Goal: Information Seeking & Learning: Learn about a topic

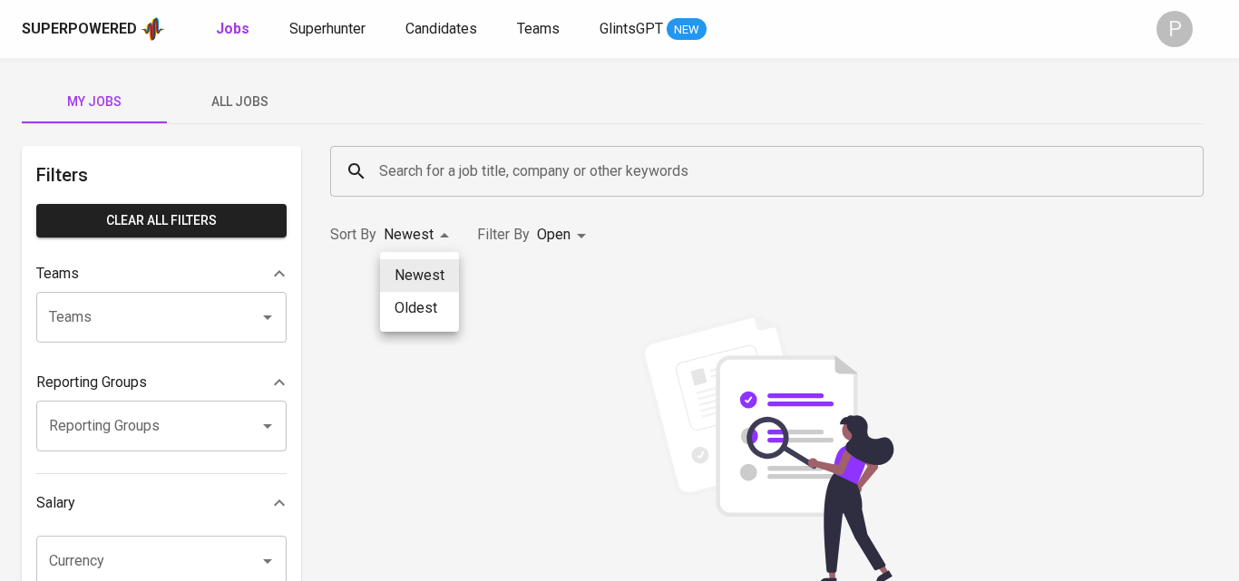
click at [494, 174] on div at bounding box center [619, 290] width 1239 height 581
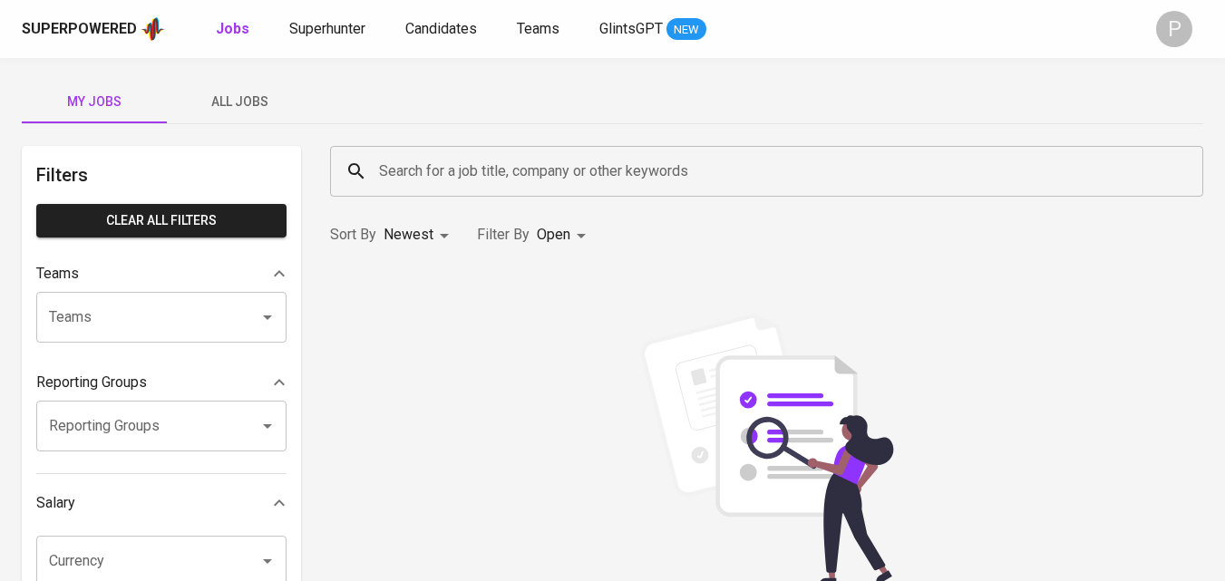
click at [696, 180] on input "Search for a job title, company or other keywords" at bounding box center [772, 171] width 794 height 34
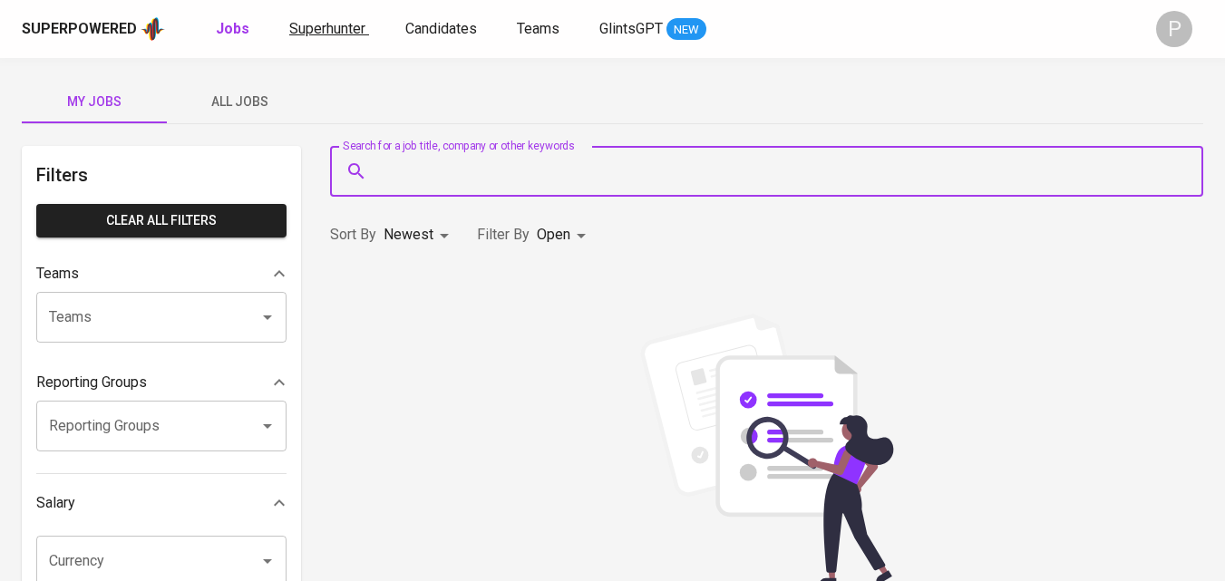
click at [310, 35] on span "Superhunter" at bounding box center [327, 28] width 76 height 17
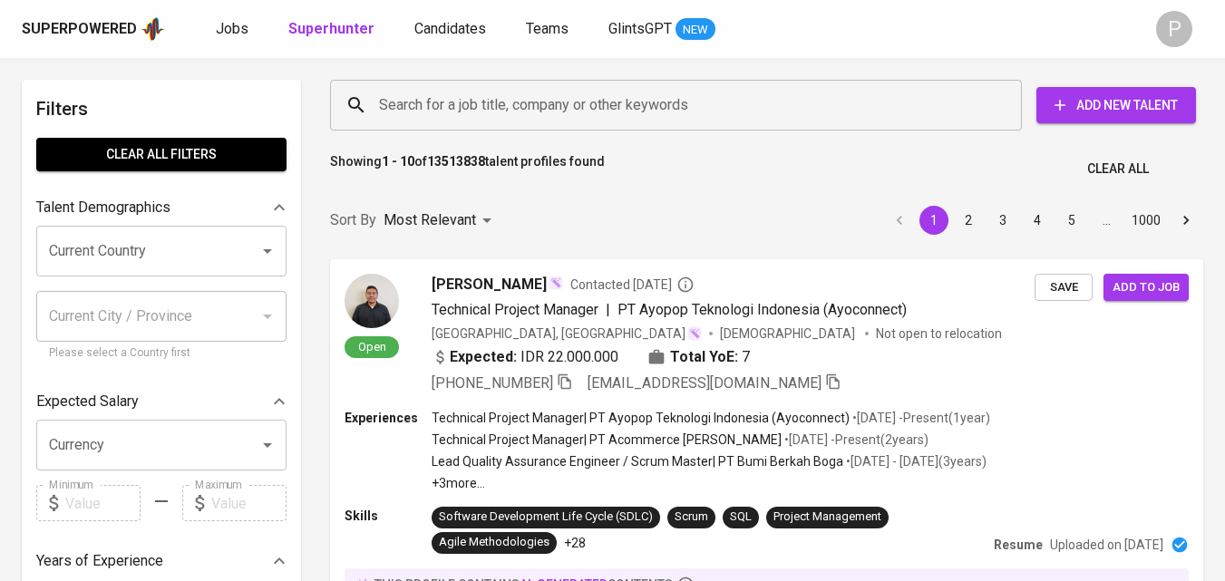
click at [684, 103] on input "Search for a job title, company or other keywords" at bounding box center [681, 105] width 612 height 34
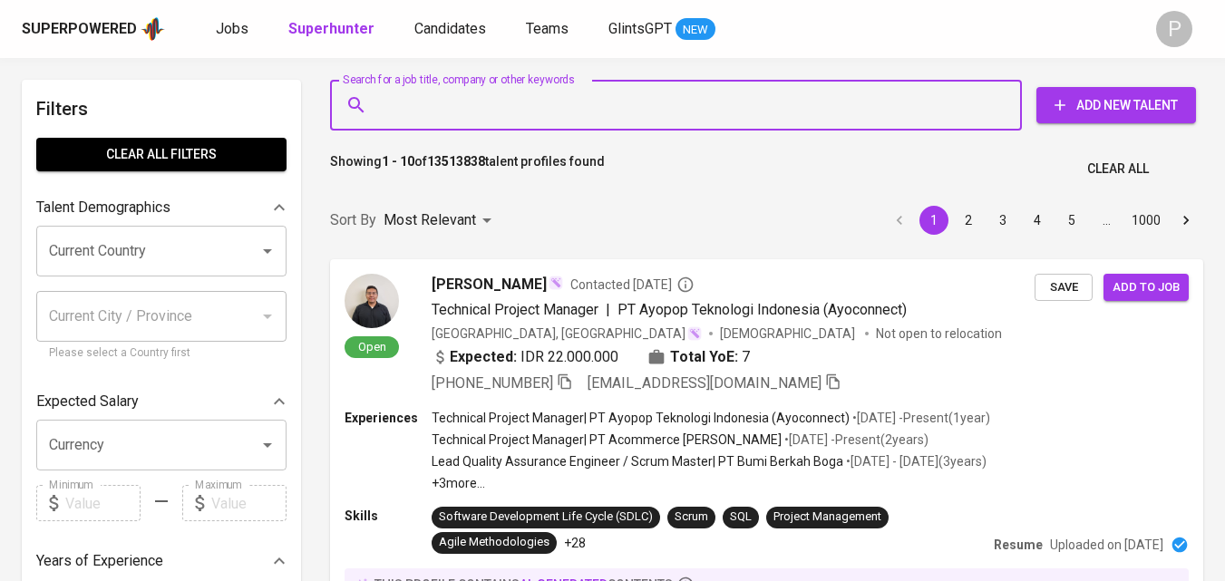
paste input "Sumber Alfaria Trijaya Tbk - Cilacap"
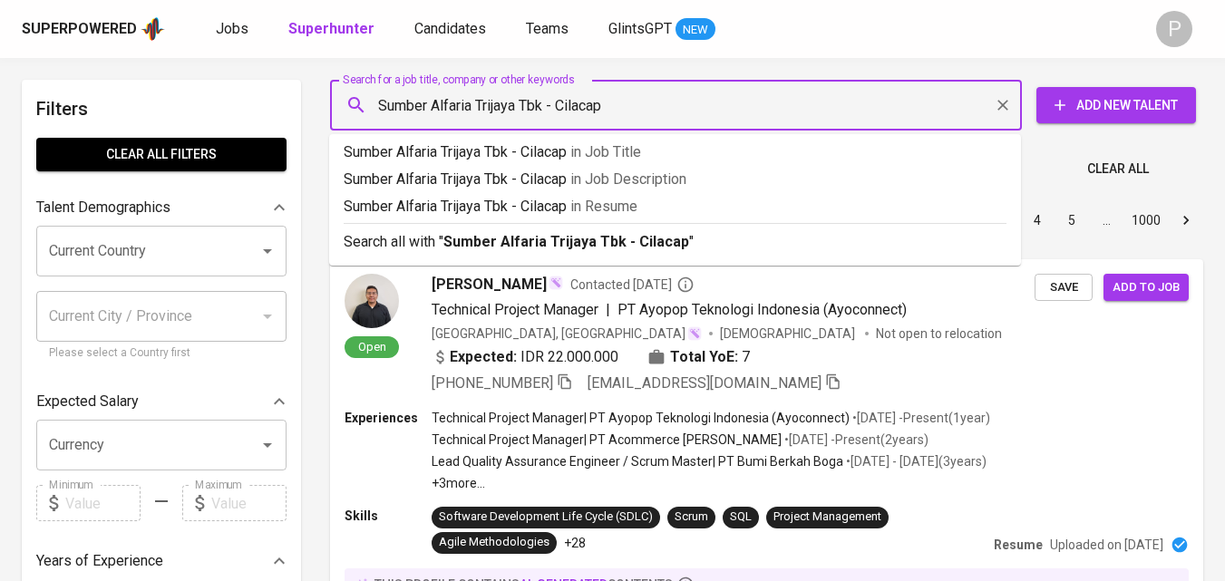
click at [564, 112] on input "Sumber Alfaria Trijaya Tbk - Cilacap" at bounding box center [681, 105] width 612 height 34
click at [556, 109] on input "Sumber Alfaria Trijaya Tbk - Cilacap" at bounding box center [681, 105] width 612 height 34
click at [379, 98] on input "Sumber Alfaria Trijaya Tbk Cilacap"" at bounding box center [681, 105] width 612 height 34
type input ""Sumber Alfaria Trijaya Tbk Cilacap""
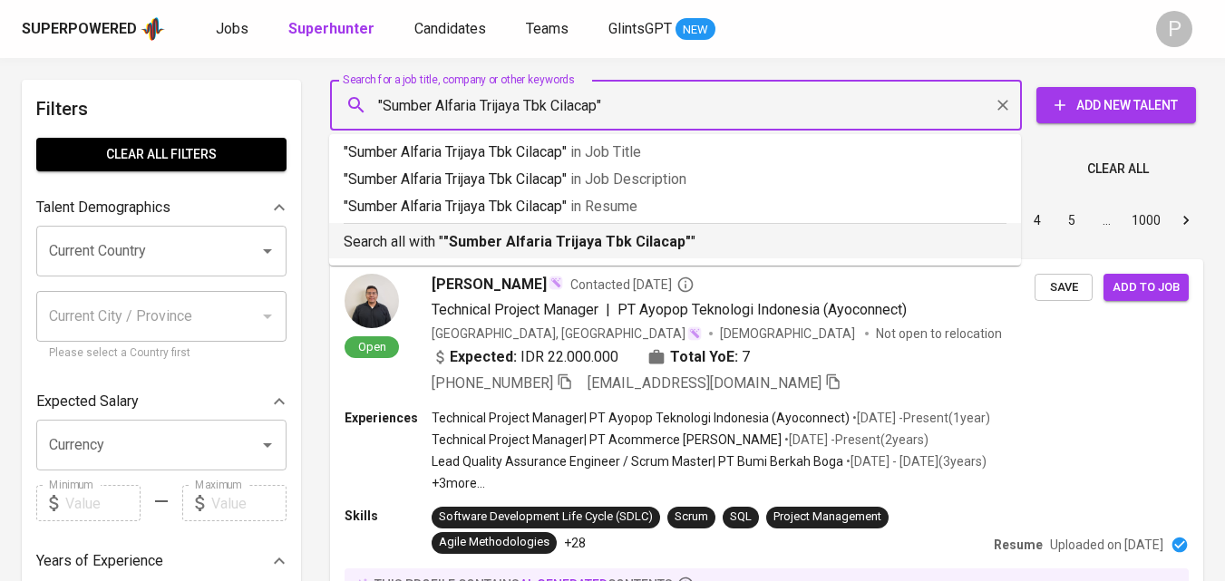
click at [653, 237] on b ""Sumber Alfaria Trijaya Tbk Cilacap"" at bounding box center [568, 241] width 248 height 17
click at [767, 239] on div "Sort By Most Relevant MOST_RELEVANT 1 2 3 4 5 … 1000" at bounding box center [766, 220] width 895 height 55
click at [731, 94] on input ""Sumber Alfaria Trijaya Tbk Cilacap"" at bounding box center [681, 105] width 612 height 34
click at [739, 107] on input ""Sumber Alfaria Trijaya Tbk Cilacap"" at bounding box center [681, 105] width 612 height 34
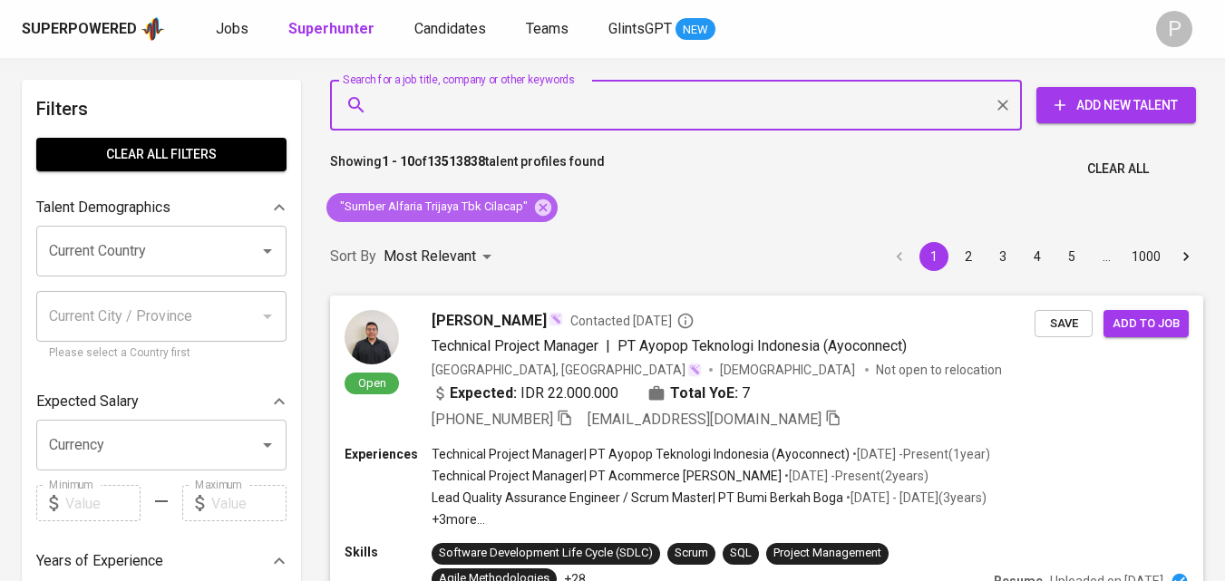
click at [543, 204] on icon at bounding box center [543, 207] width 16 height 16
click at [546, 229] on div "Sort By Most Relevant MOST_RELEVANT 1 2 3 4 5 … 1000" at bounding box center [766, 256] width 895 height 55
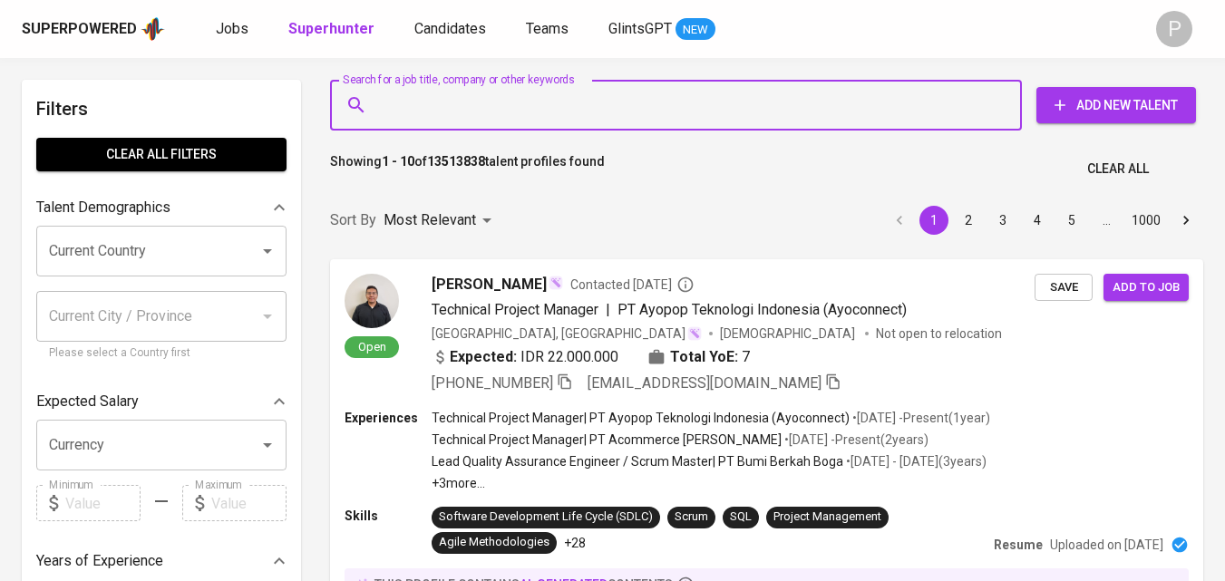
click at [543, 90] on input "Search for a job title, company or other keywords" at bounding box center [681, 105] width 612 height 34
paste input "Sumber Alfaria Trijaya Tbk - Cilacap"
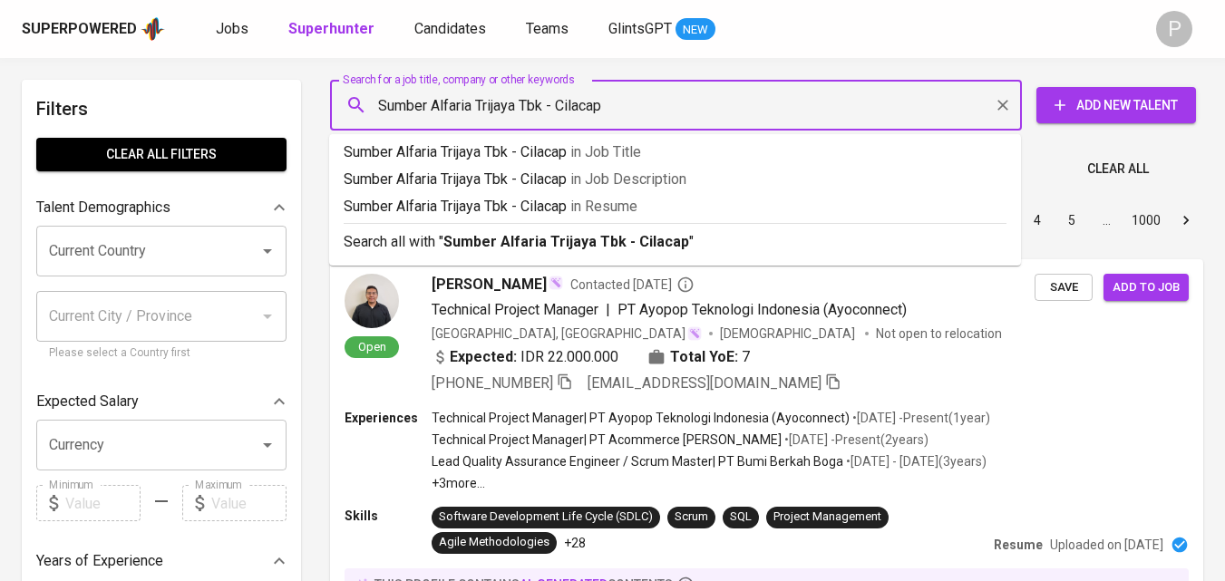
drag, startPoint x: 632, startPoint y: 119, endPoint x: 555, endPoint y: 117, distance: 77.1
click at [555, 117] on input "Sumber Alfaria Trijaya Tbk - Cilacap" at bounding box center [681, 105] width 612 height 34
drag, startPoint x: 629, startPoint y: 115, endPoint x: 551, endPoint y: 109, distance: 79.2
click at [551, 109] on input "Sumber Alfaria Trijaya Tbk Cilacap-" at bounding box center [681, 105] width 612 height 34
drag, startPoint x: 548, startPoint y: 103, endPoint x: 526, endPoint y: 104, distance: 21.8
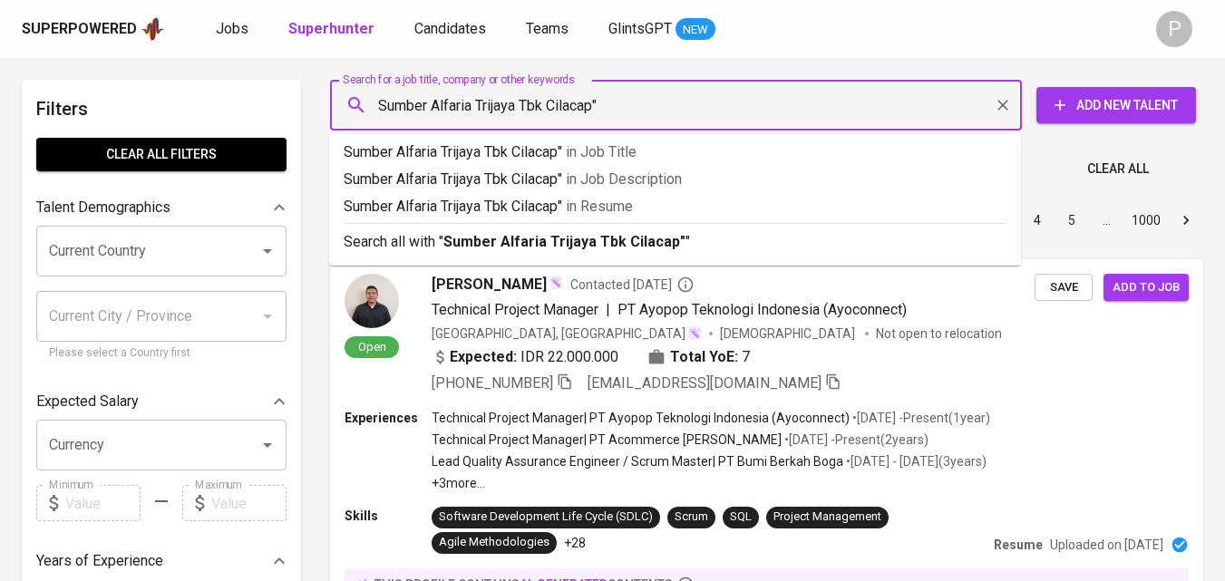
click at [526, 104] on input "Sumber Alfaria Trijaya Tbk Cilacap"" at bounding box center [681, 105] width 612 height 34
click at [377, 111] on input "Sumber Alfaria Trijaya Cilacap"" at bounding box center [681, 105] width 612 height 34
type input ""Sumber Alfaria Trijaya Cilacap""
click at [827, 121] on input ""Sumber Alfaria Trijaya Cilacap"" at bounding box center [681, 105] width 612 height 34
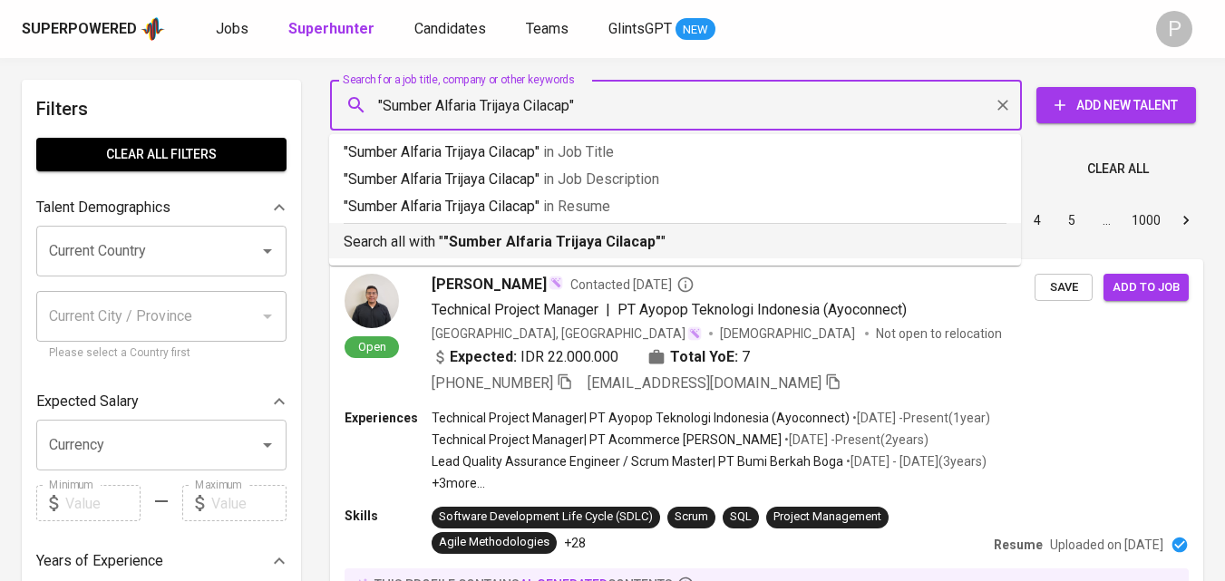
click at [682, 246] on p "Search all with " "Sumber Alfaria Trijaya Cilacap" "" at bounding box center [675, 242] width 663 height 22
click at [738, 248] on div "Sort By Most Relevant MOST_RELEVANT 1 2 3 4 5 … 1000" at bounding box center [766, 220] width 895 height 55
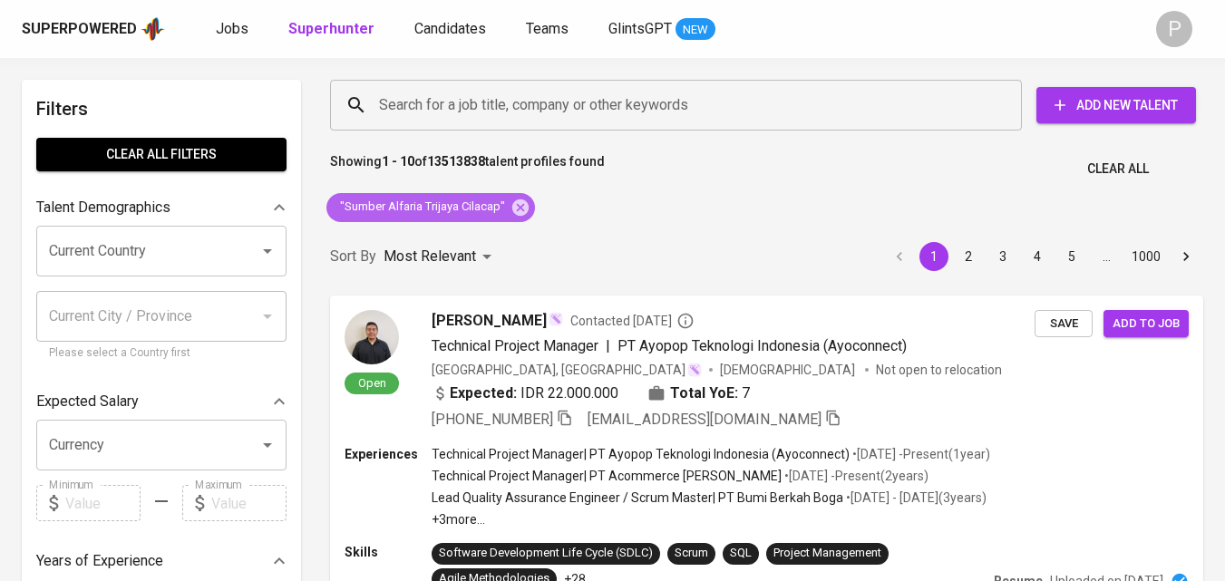
click at [481, 207] on span ""Sumber Alfaria Trijaya Cilacap"" at bounding box center [422, 207] width 190 height 17
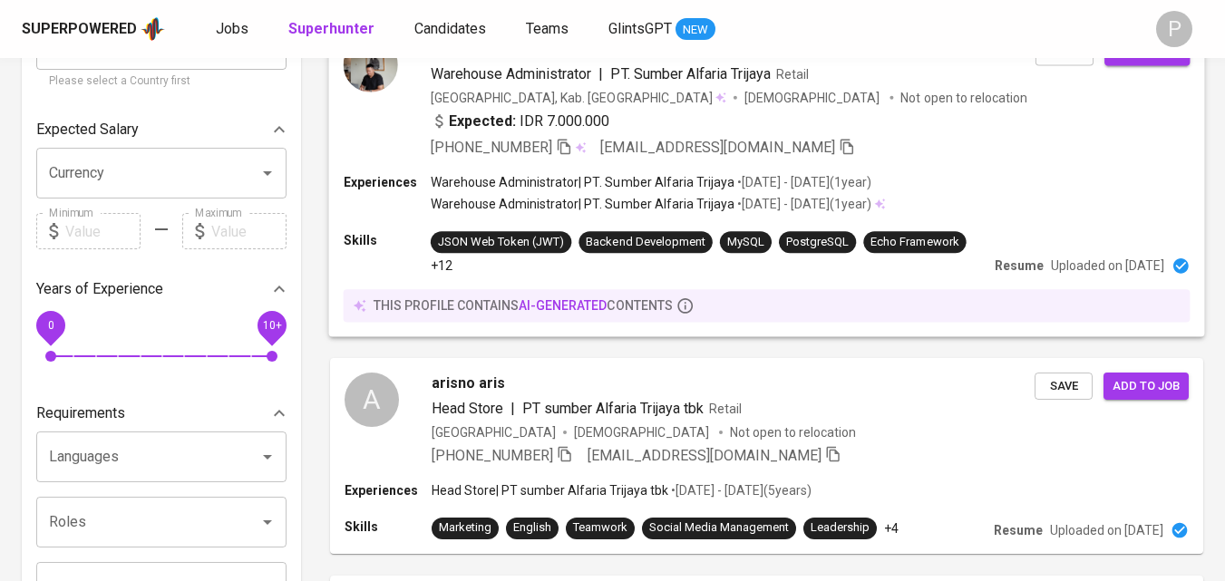
scroll to position [181, 0]
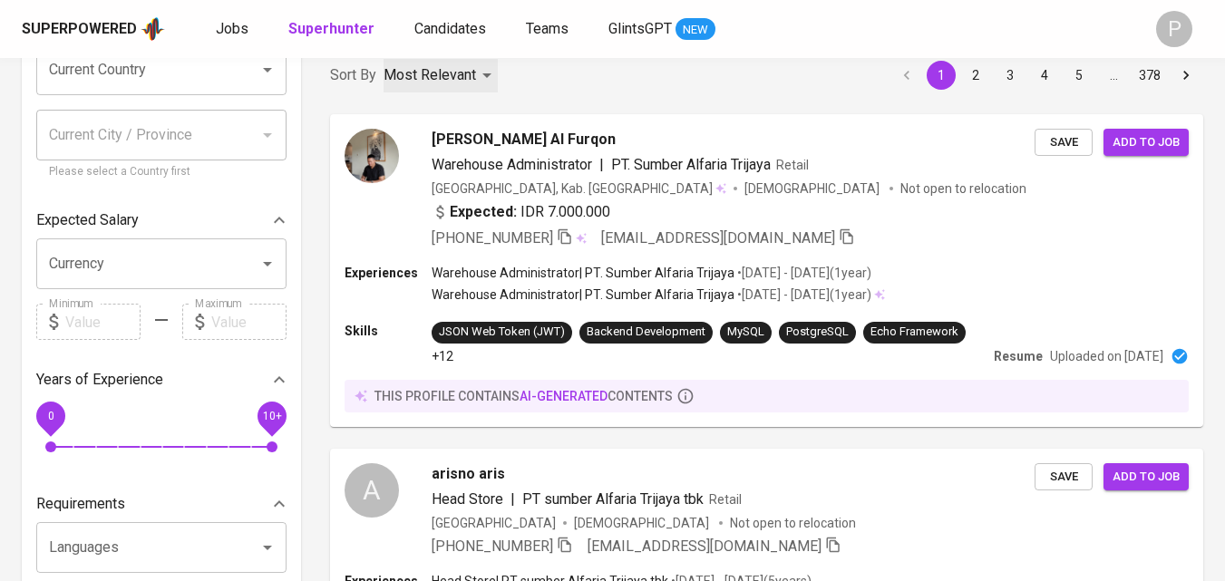
click at [480, 78] on div "Most Relevant" at bounding box center [441, 76] width 114 height 34
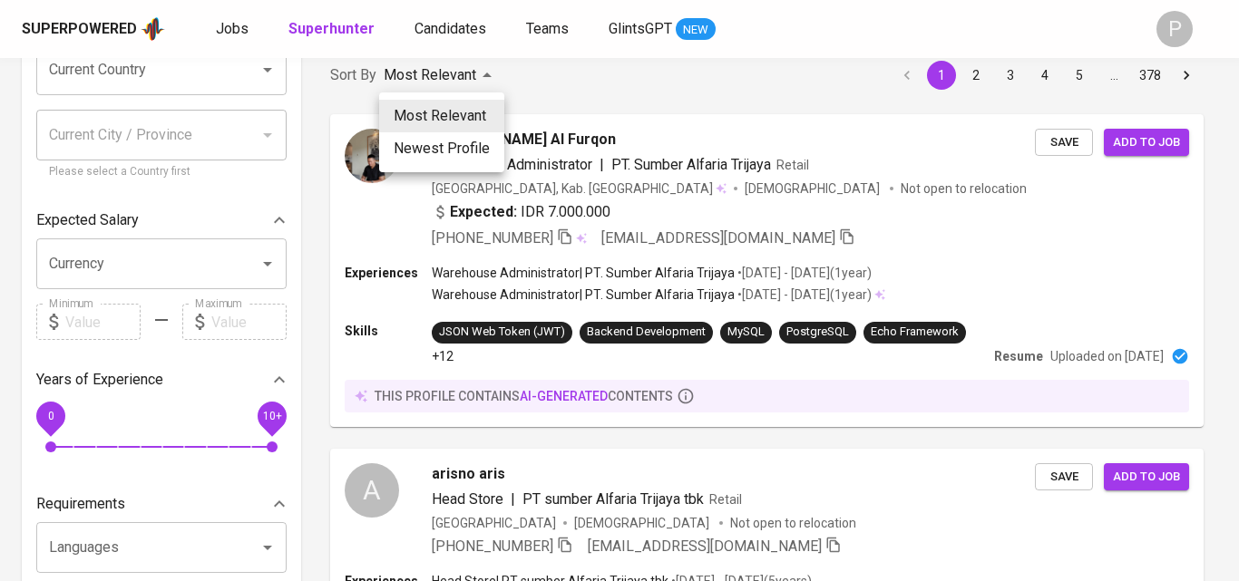
click at [590, 105] on div at bounding box center [619, 290] width 1239 height 581
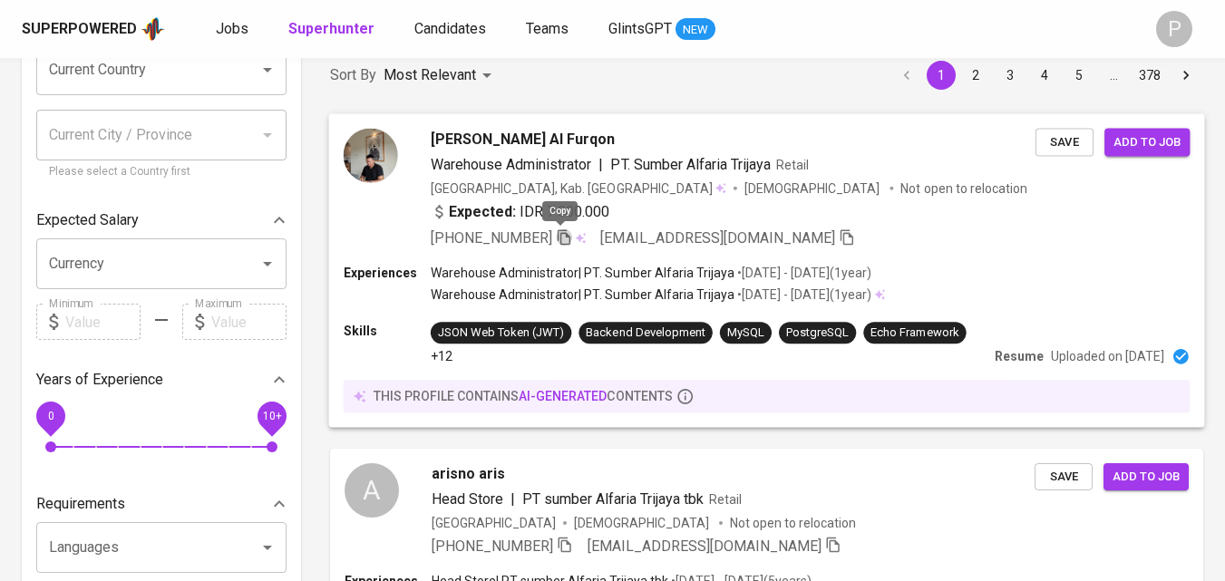
click at [566, 239] on icon "button" at bounding box center [564, 236] width 13 height 15
click at [566, 235] on icon "button" at bounding box center [564, 237] width 16 height 16
click at [559, 237] on icon "button" at bounding box center [565, 237] width 16 height 16
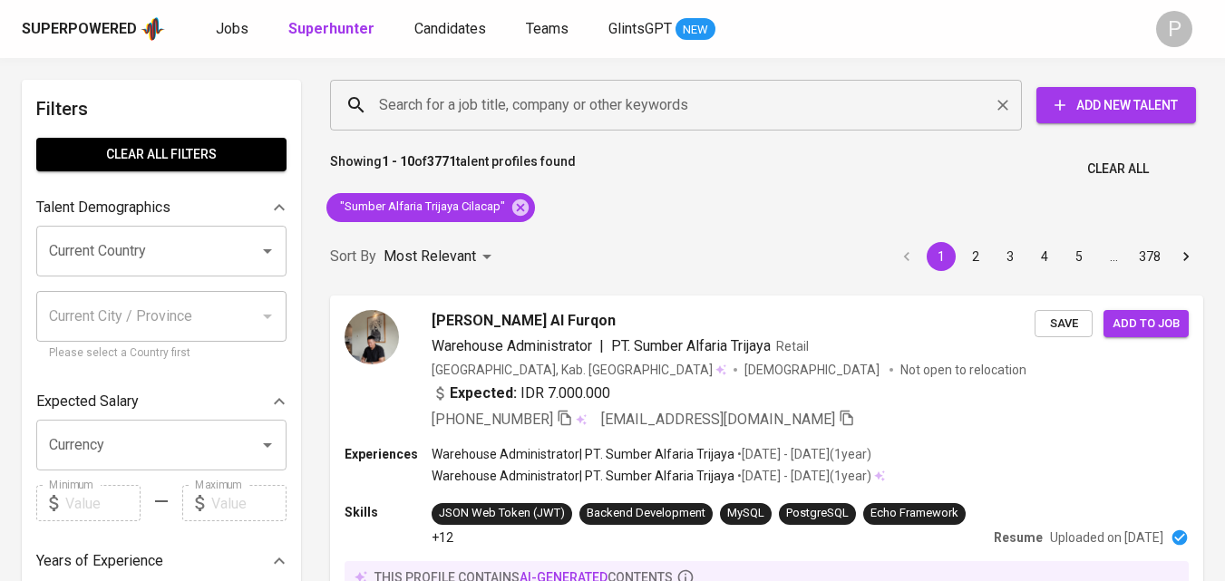
click at [599, 111] on input "Search for a job title, company or other keywords" at bounding box center [681, 105] width 612 height 34
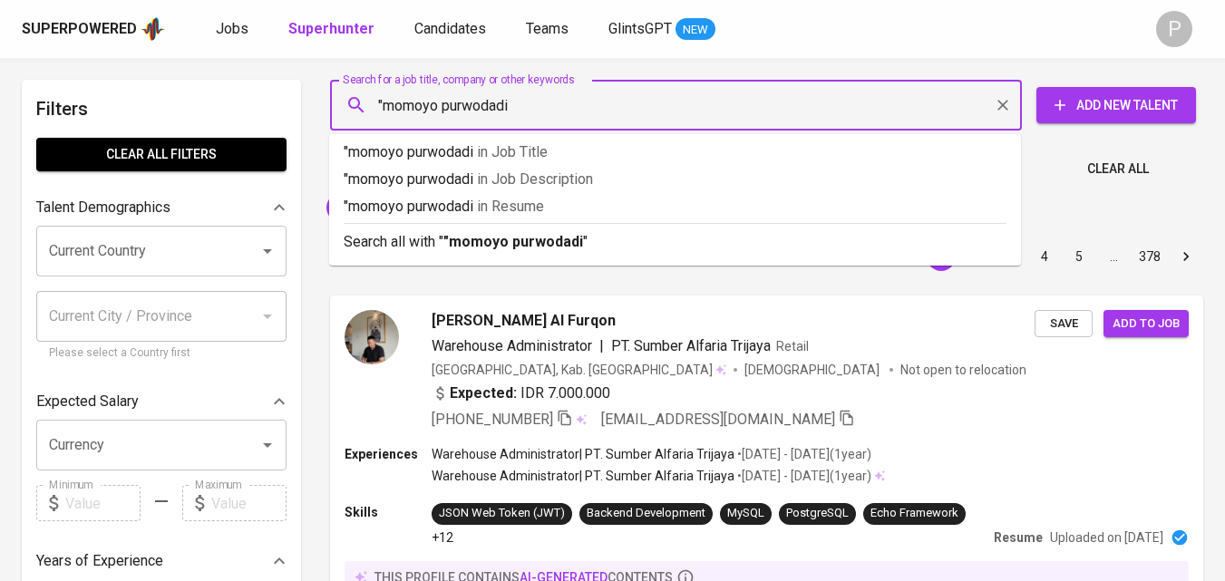
type input ""momoyo purwodadi""
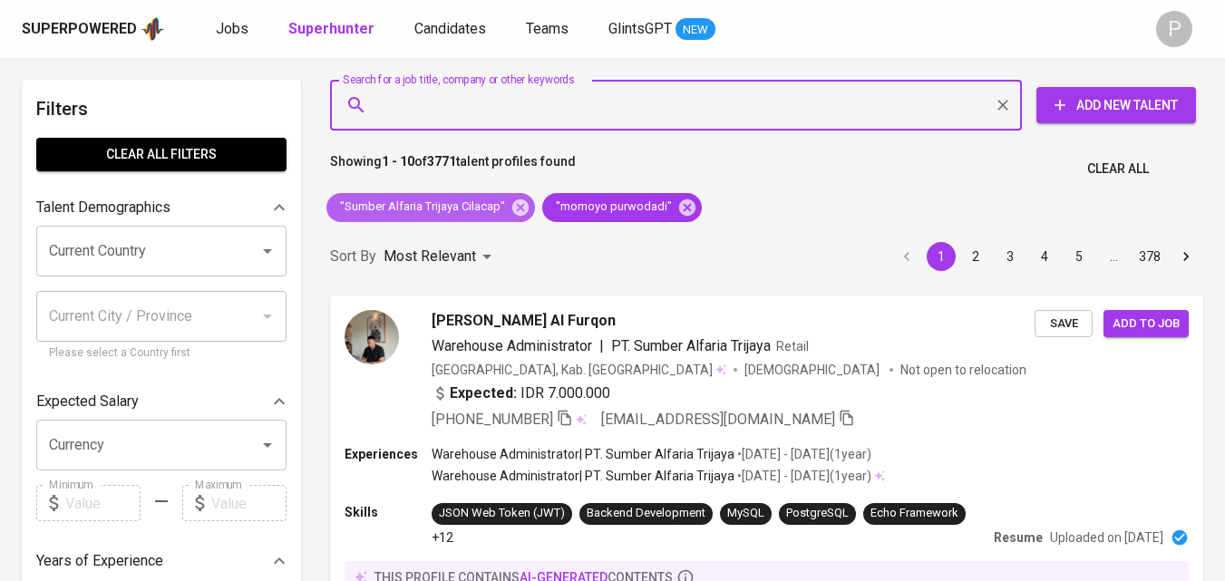
click at [516, 210] on icon at bounding box center [520, 207] width 16 height 16
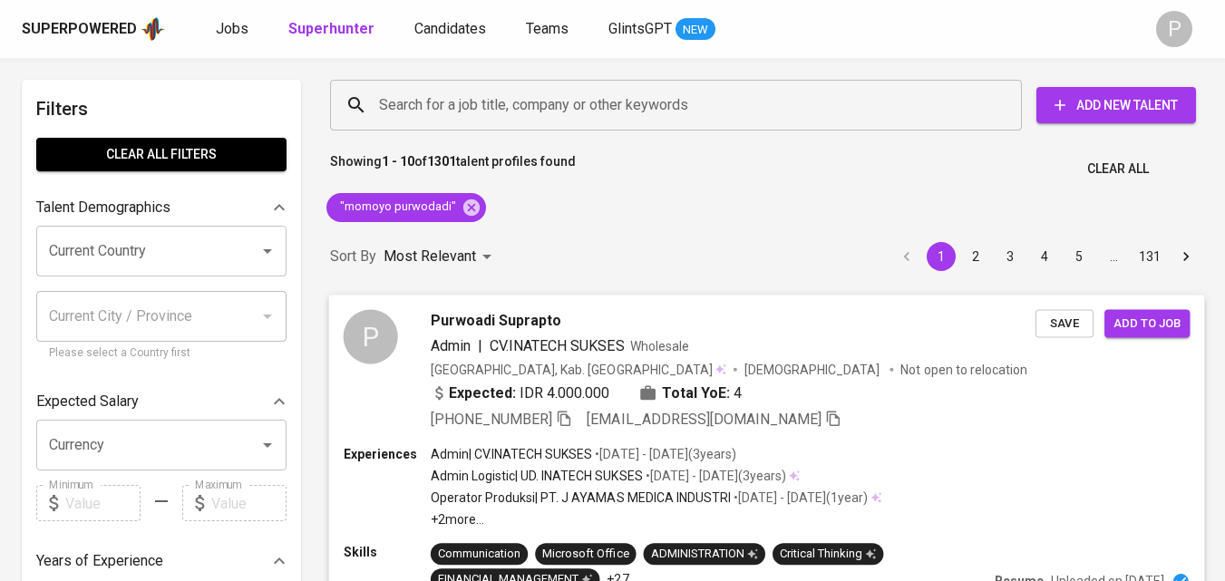
scroll to position [272, 0]
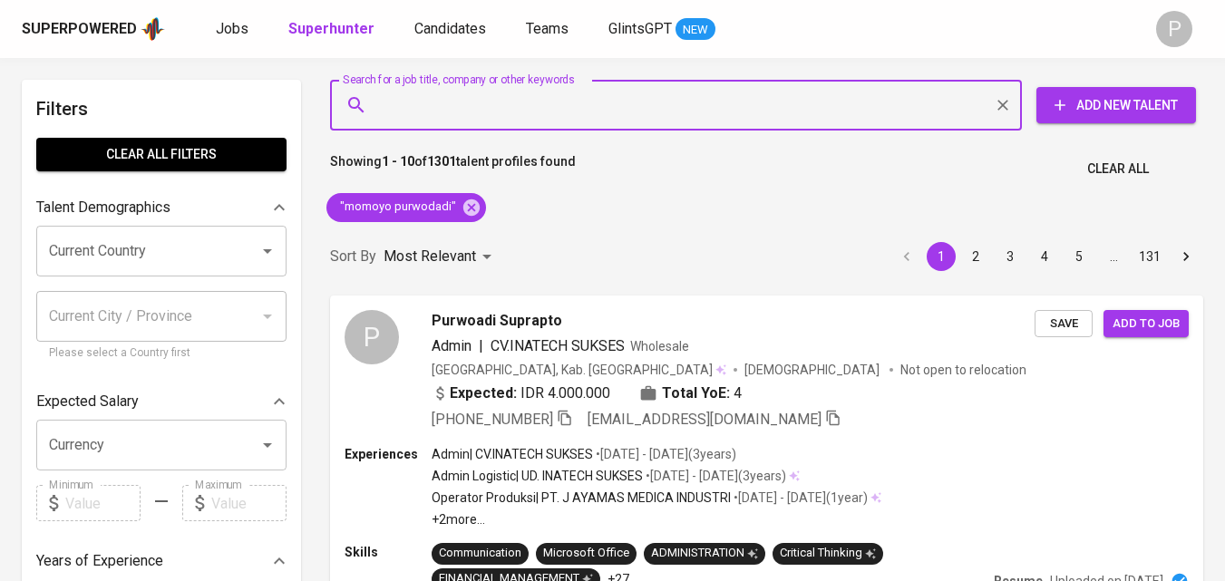
click at [522, 122] on input "Search for a job title, company or other keywords" at bounding box center [681, 105] width 612 height 34
type input "p"
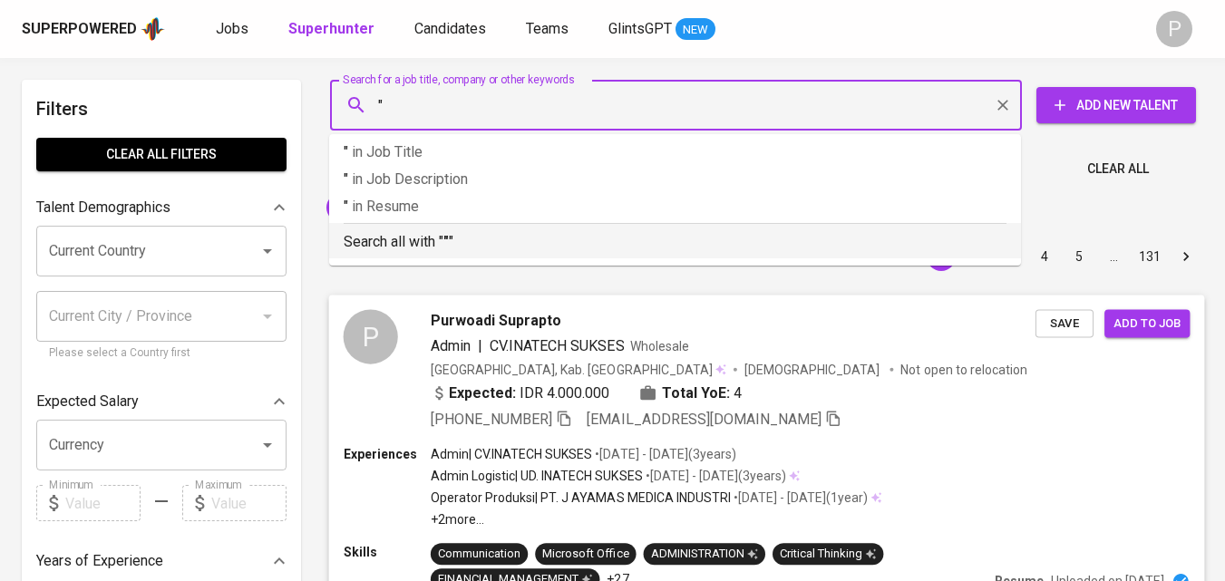
type input """
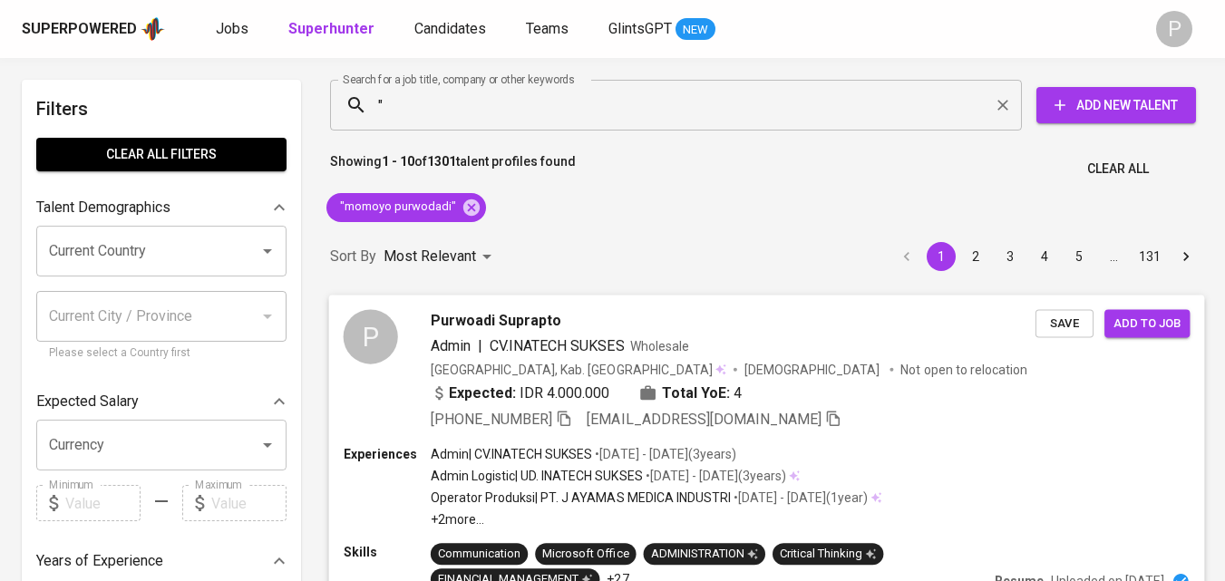
click at [891, 405] on div "Expected: IDR 4.000.000 Total YoE: 4" at bounding box center [733, 395] width 605 height 26
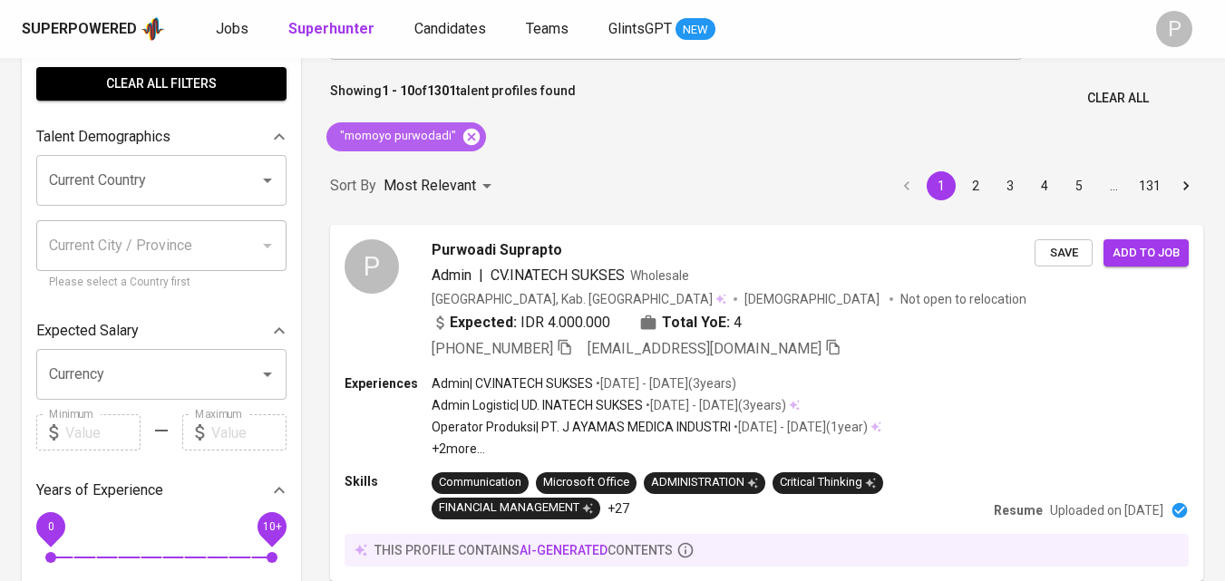
click at [464, 136] on icon at bounding box center [471, 136] width 16 height 16
click at [473, 175] on p "Most Relevant" at bounding box center [430, 186] width 93 height 22
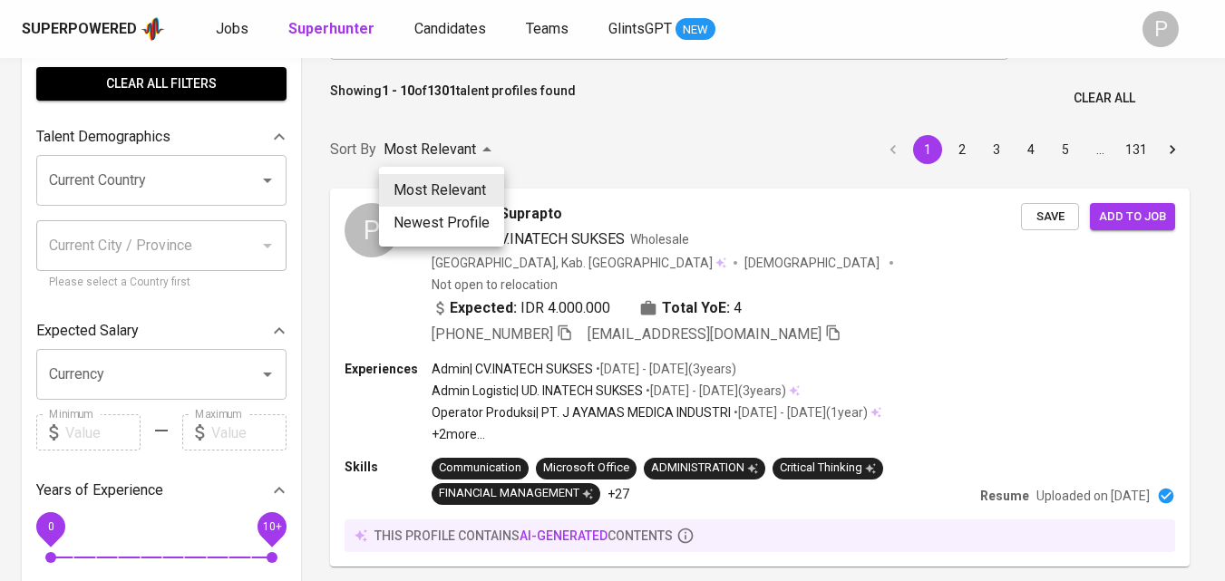
click at [630, 132] on div at bounding box center [612, 290] width 1225 height 581
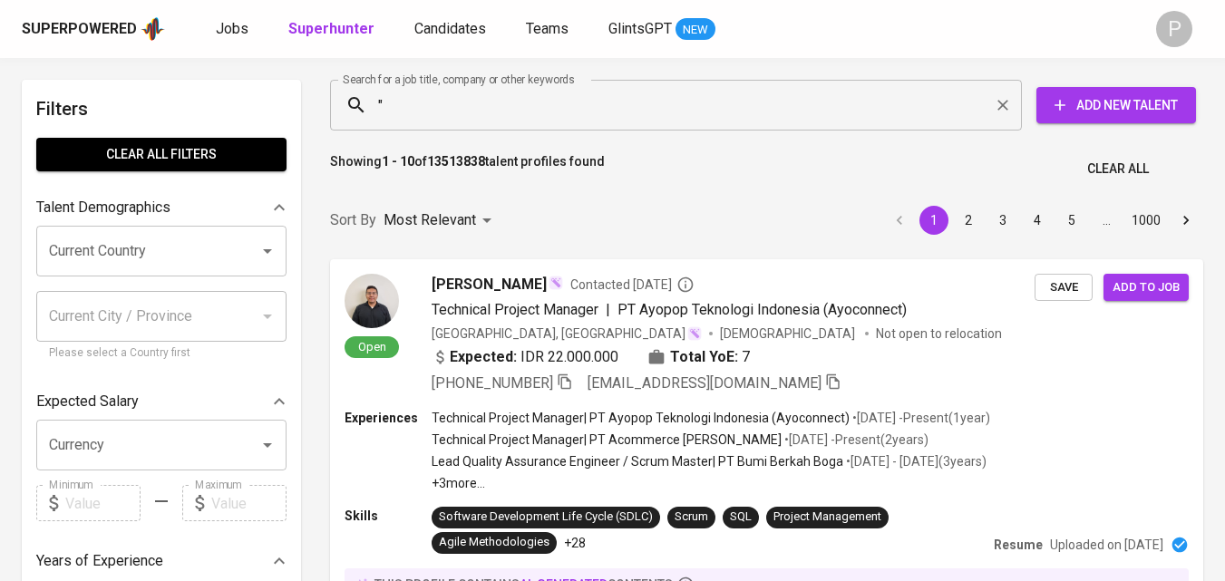
click at [531, 110] on input """ at bounding box center [681, 105] width 612 height 34
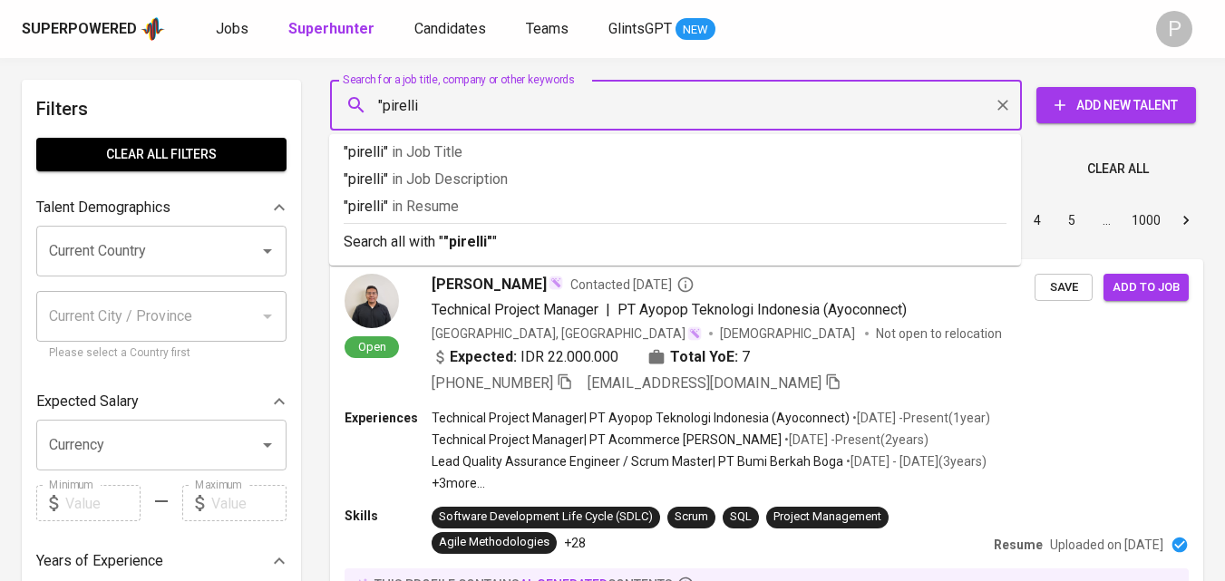
type input ""pirelli""
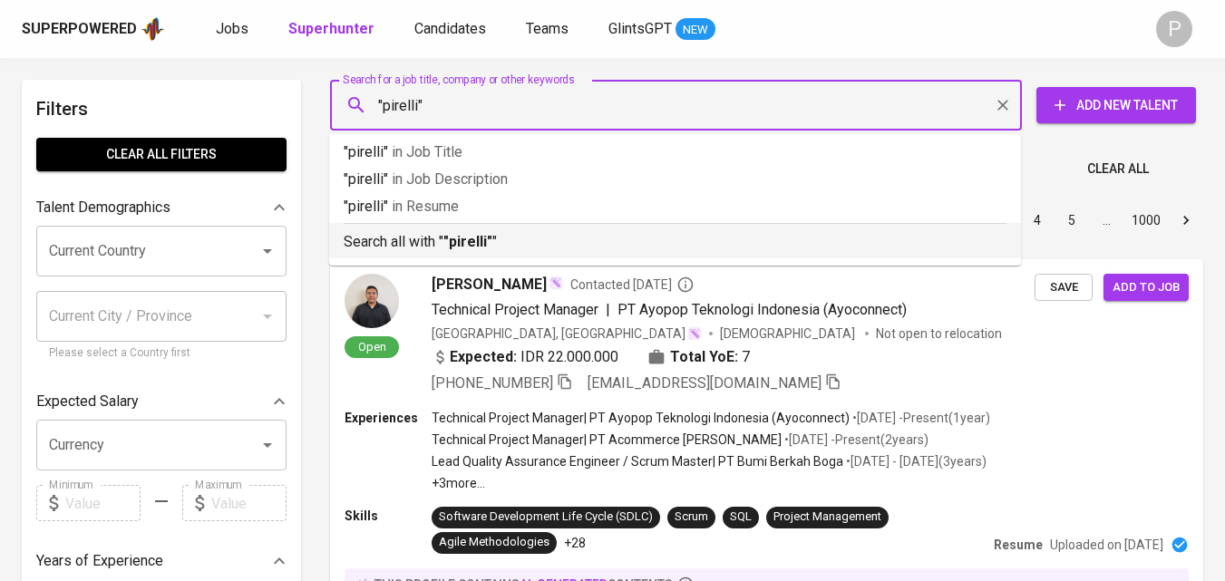
drag, startPoint x: 493, startPoint y: 241, endPoint x: 483, endPoint y: 234, distance: 13.1
click at [494, 241] on p "Search all with " "pirelli" "" at bounding box center [675, 242] width 663 height 22
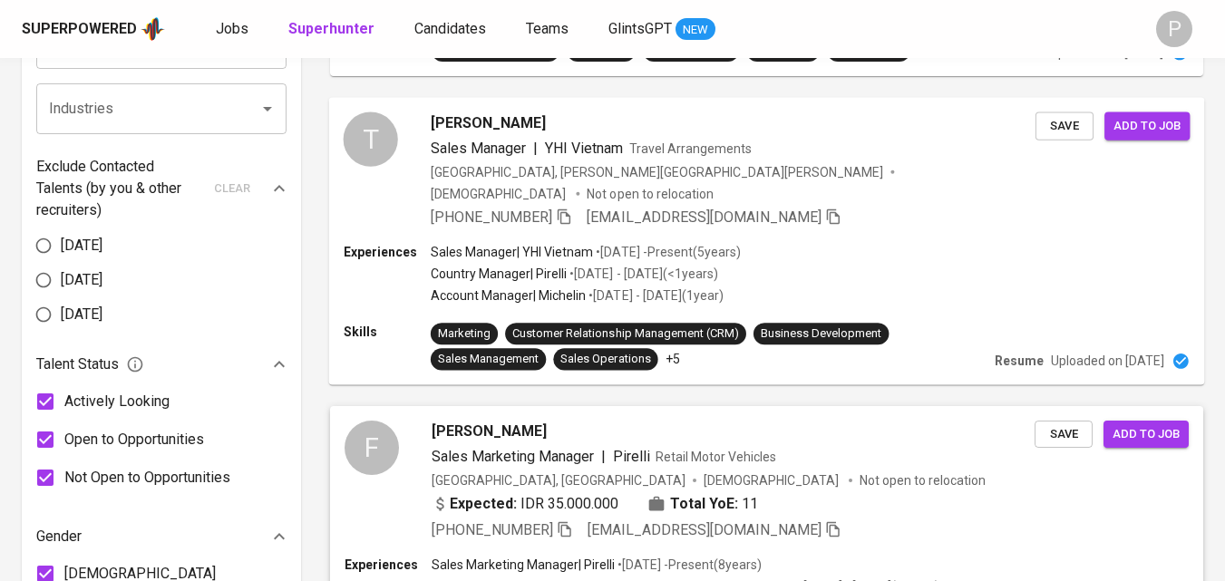
scroll to position [907, 0]
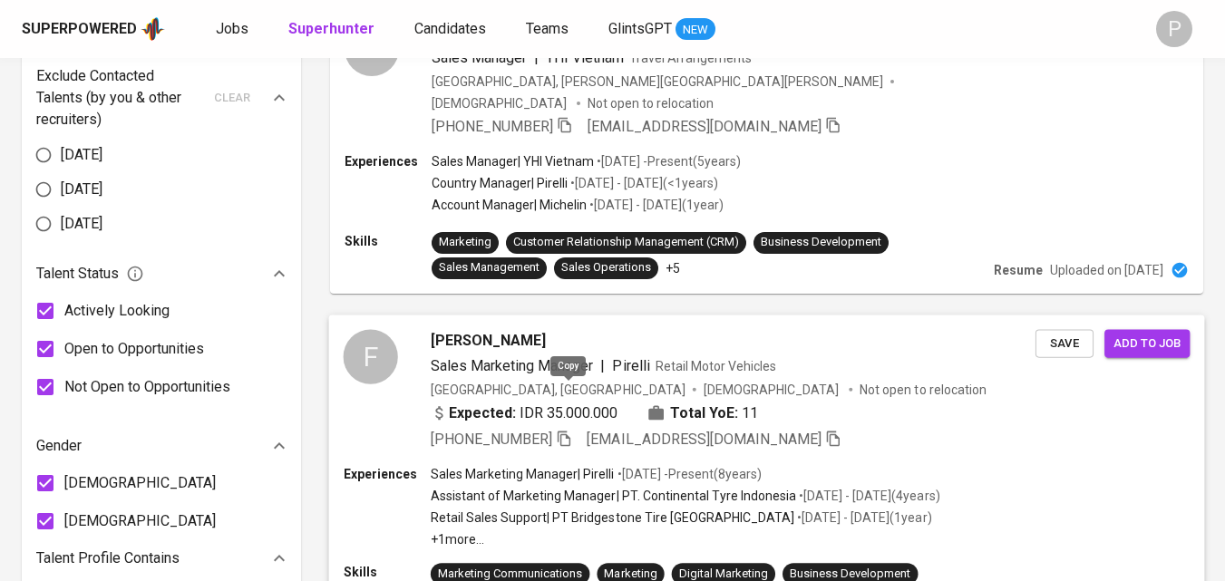
click at [568, 430] on icon "button" at bounding box center [564, 438] width 16 height 16
click at [567, 430] on icon "button" at bounding box center [564, 438] width 16 height 16
click at [942, 355] on div "Sales Marketing Manager | Pirelli Retail Motor Vehicles" at bounding box center [733, 366] width 605 height 22
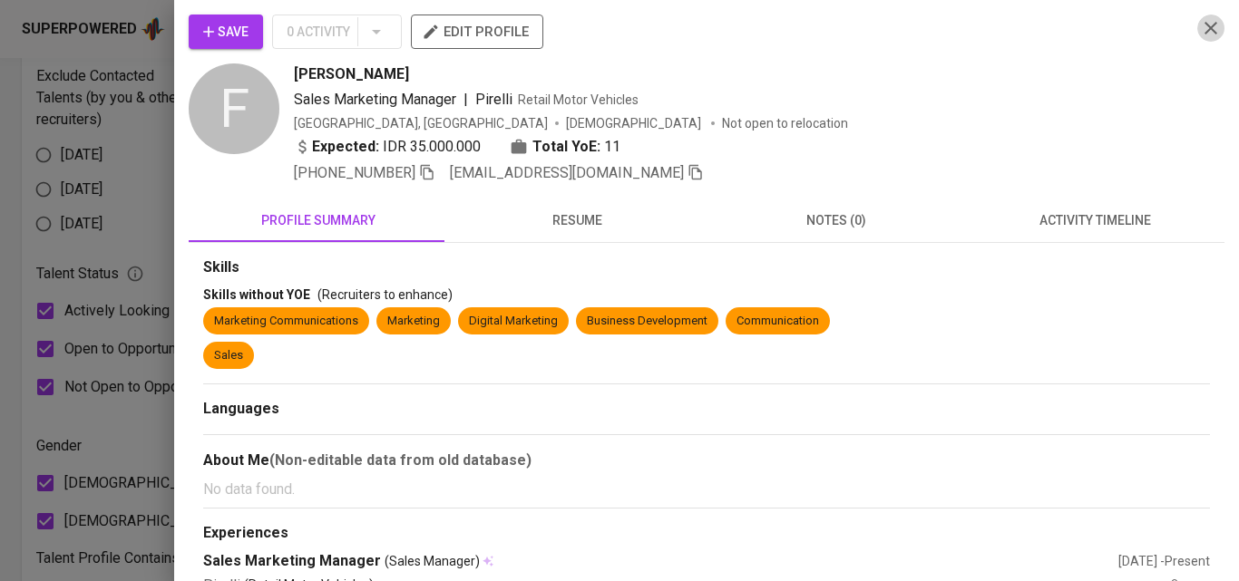
click at [1205, 27] on icon "button" at bounding box center [1211, 28] width 13 height 13
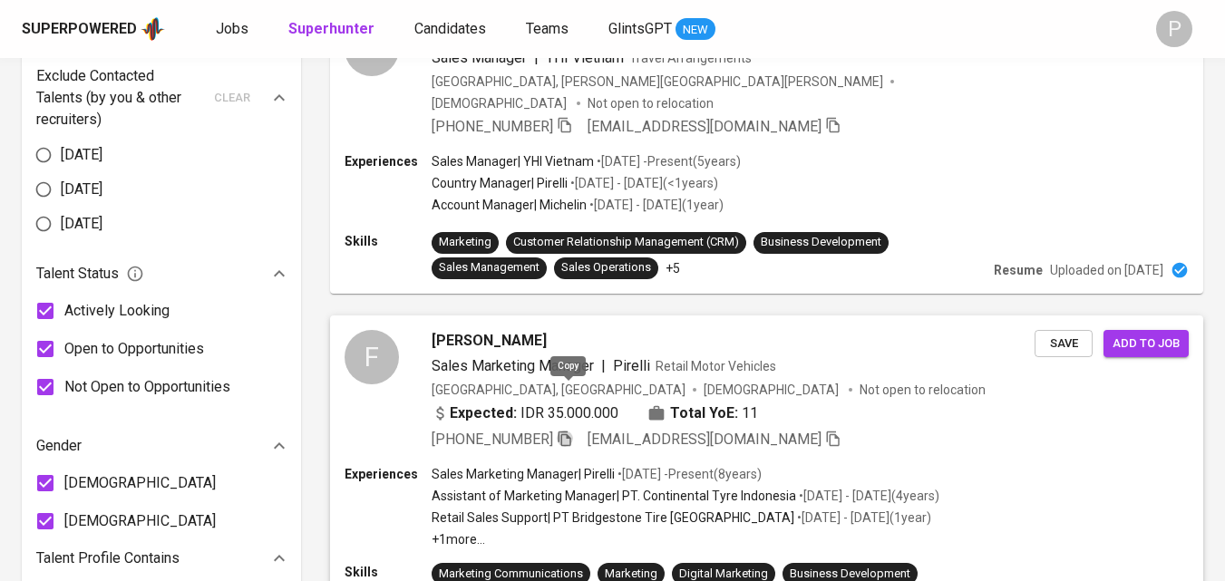
click at [567, 431] on icon "button" at bounding box center [565, 439] width 16 height 16
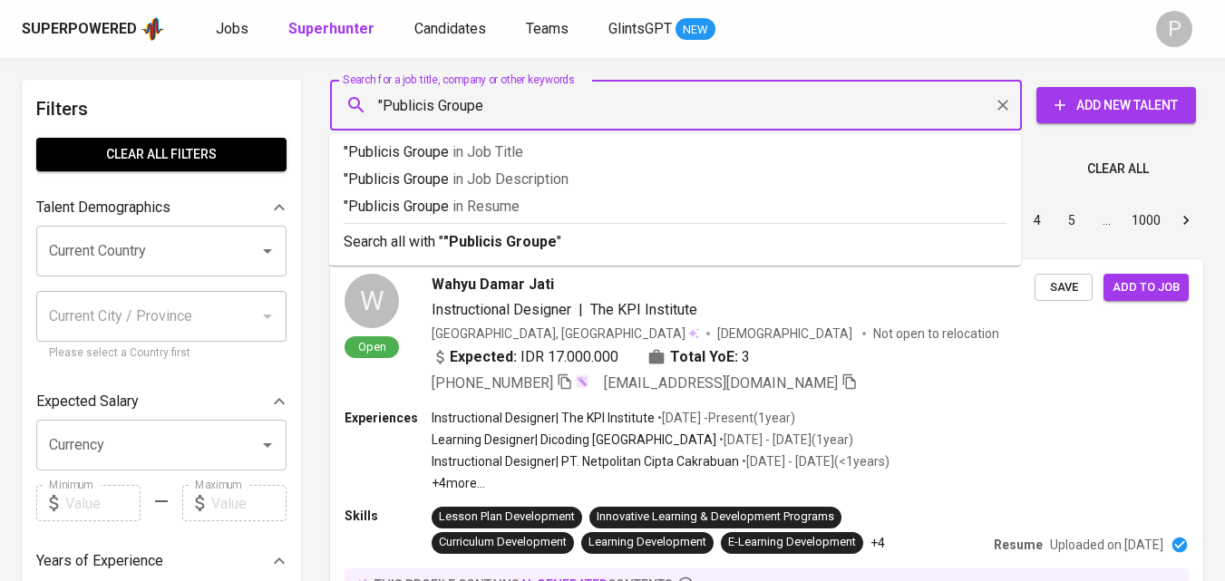
type input ""Publicis Groupe""
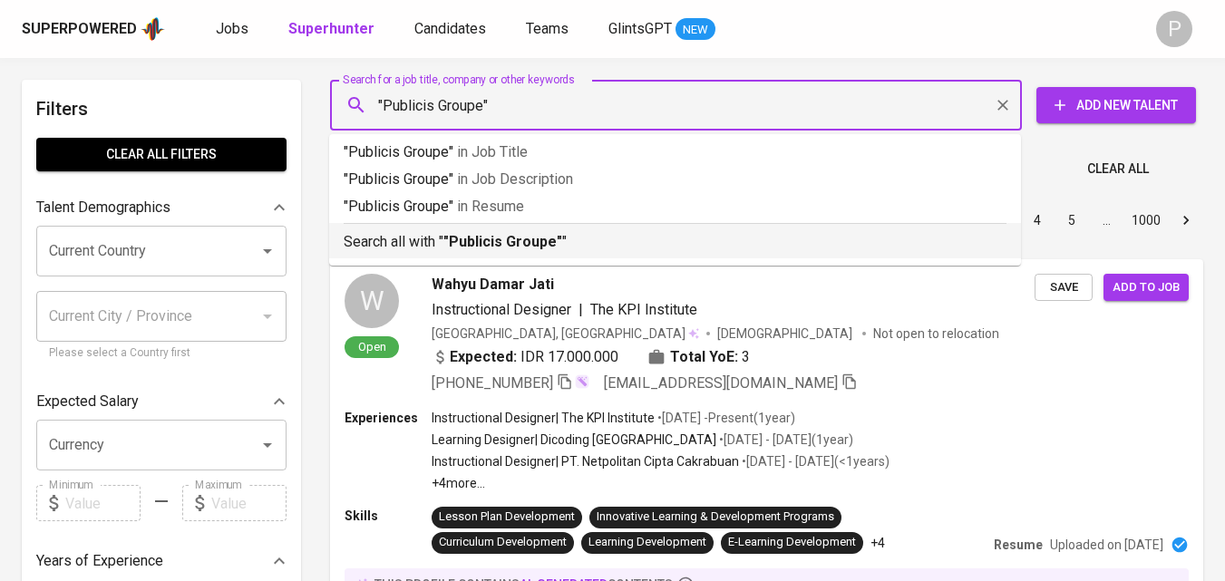
click at [512, 235] on b ""Publicis Groupe"" at bounding box center [503, 241] width 119 height 17
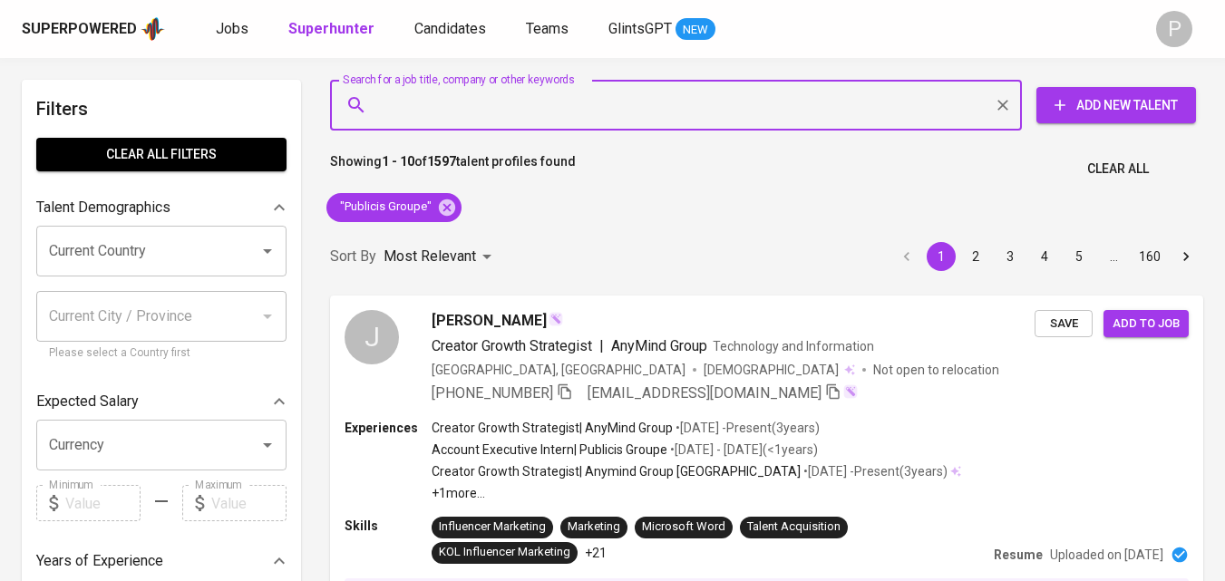
click at [536, 103] on input "Search for a job title, company or other keywords" at bounding box center [681, 105] width 612 height 34
type input ":"
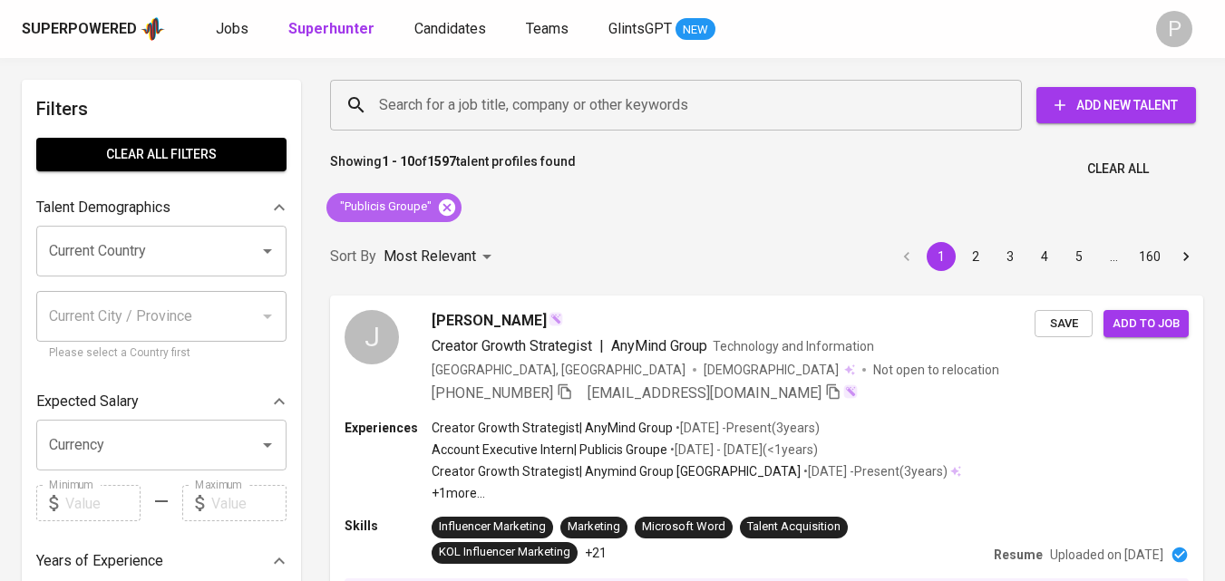
click at [448, 203] on icon at bounding box center [447, 207] width 16 height 16
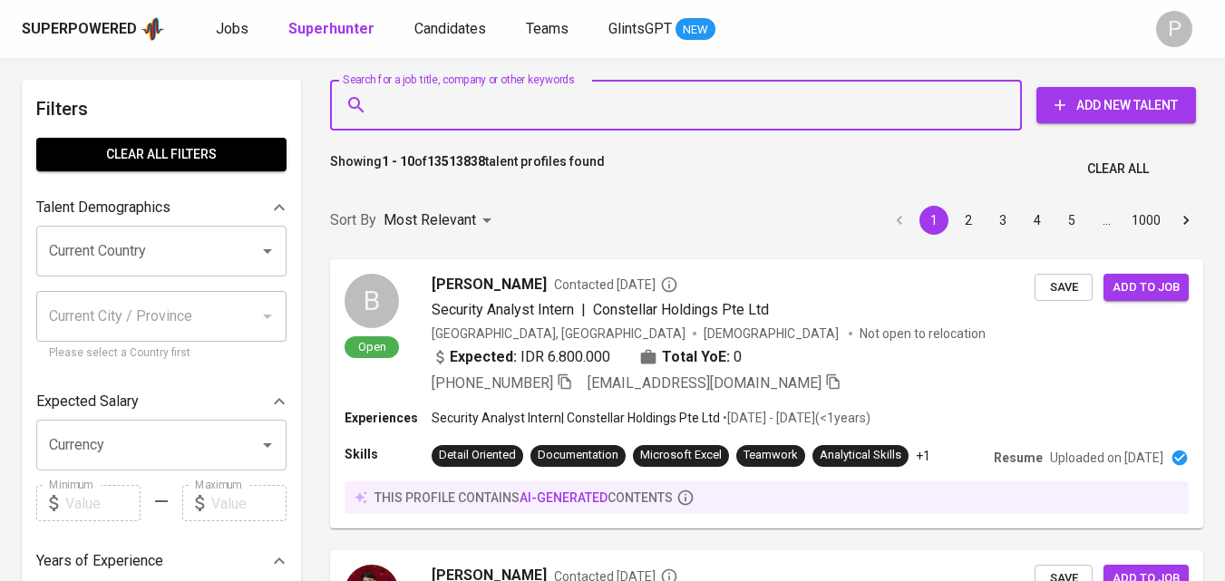
click at [444, 106] on input "Search for a job title, company or other keywords" at bounding box center [681, 105] width 612 height 34
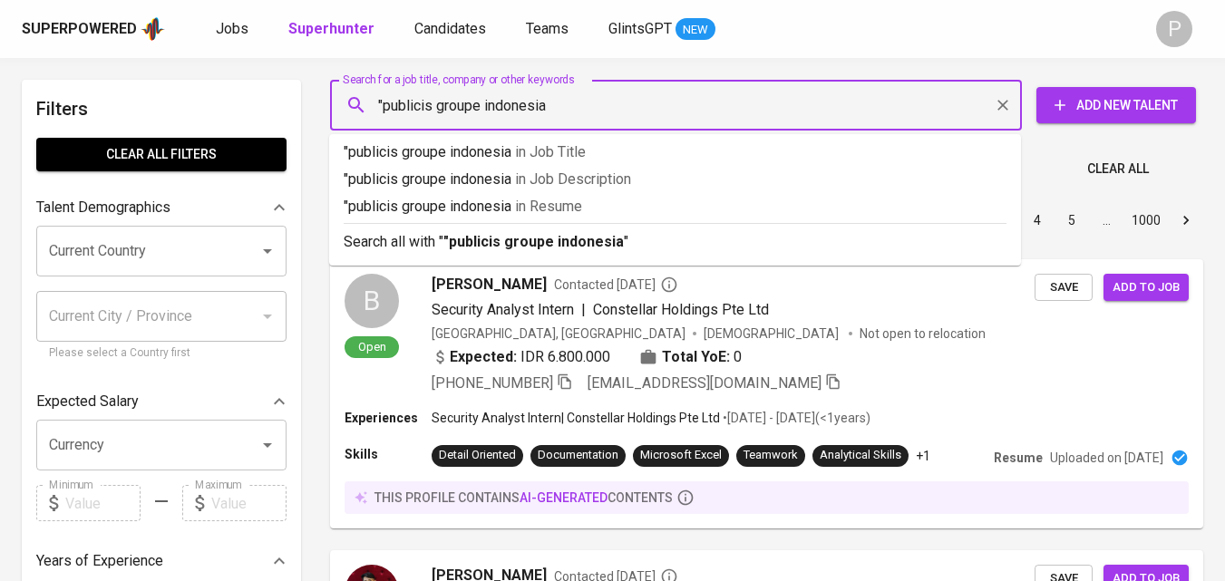
type input ""publicis groupe indonesia""
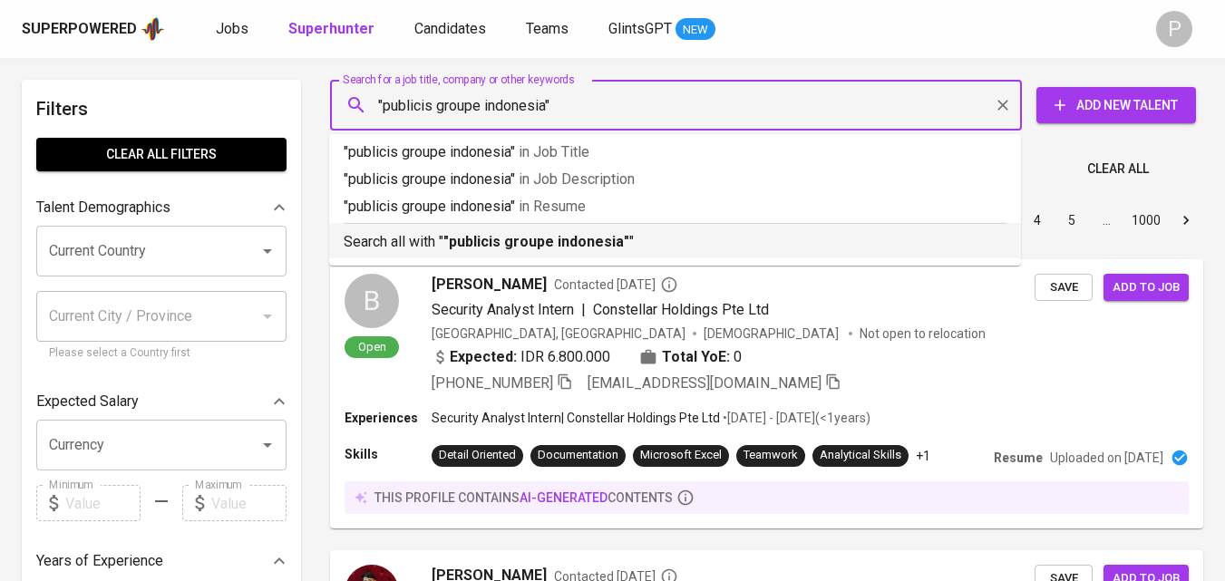
click at [514, 245] on b ""publicis groupe indonesia"" at bounding box center [537, 241] width 186 height 17
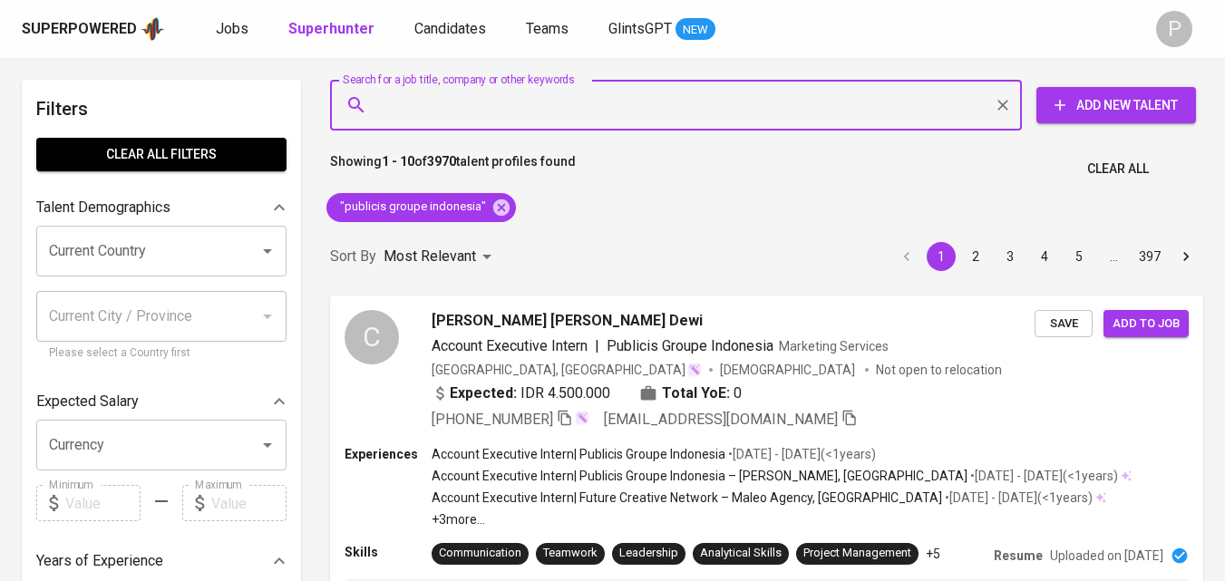
click at [568, 114] on input "Search for a job title, company or other keywords" at bounding box center [681, 105] width 612 height 34
click at [497, 208] on icon at bounding box center [502, 208] width 20 height 20
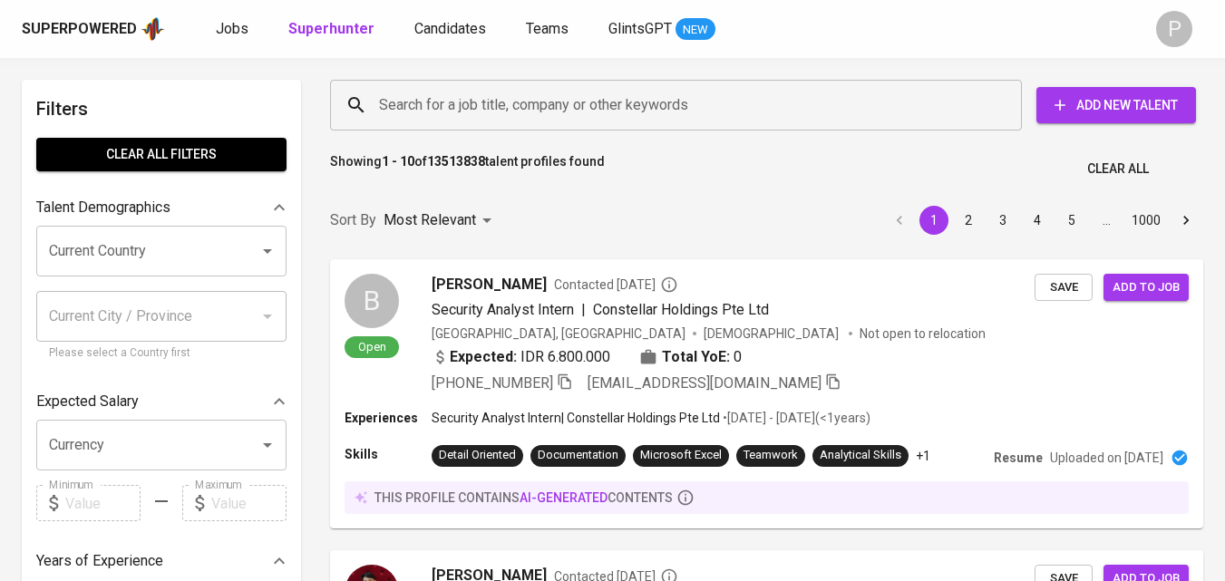
click at [555, 102] on input "Search for a job title, company or other keywords" at bounding box center [681, 105] width 612 height 34
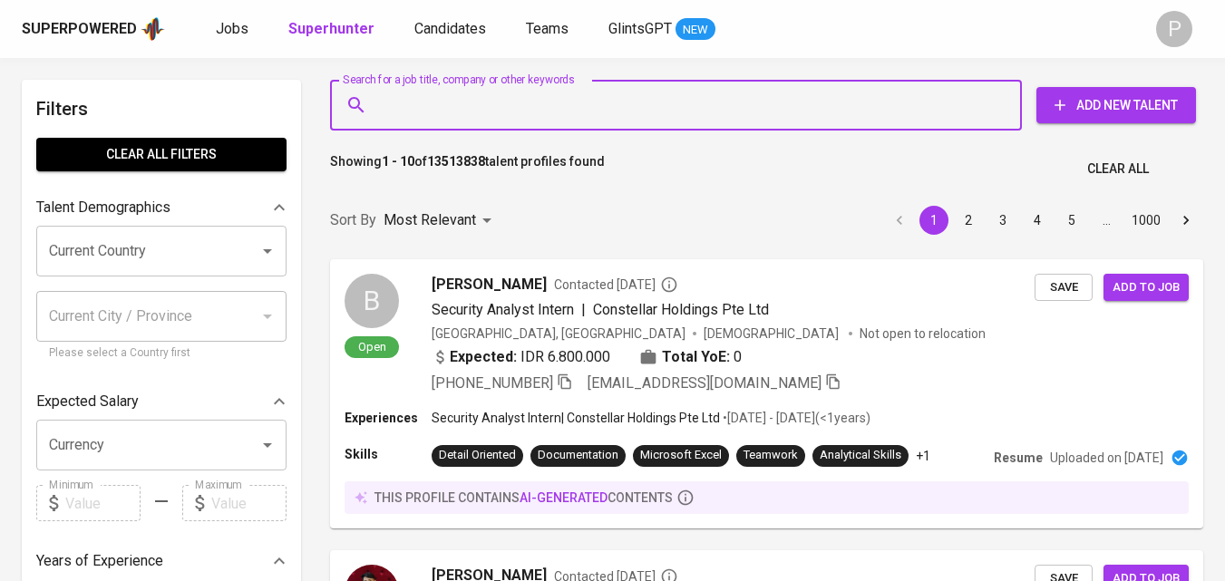
click at [524, 110] on input "Search for a job title, company or other keywords" at bounding box center [681, 105] width 612 height 34
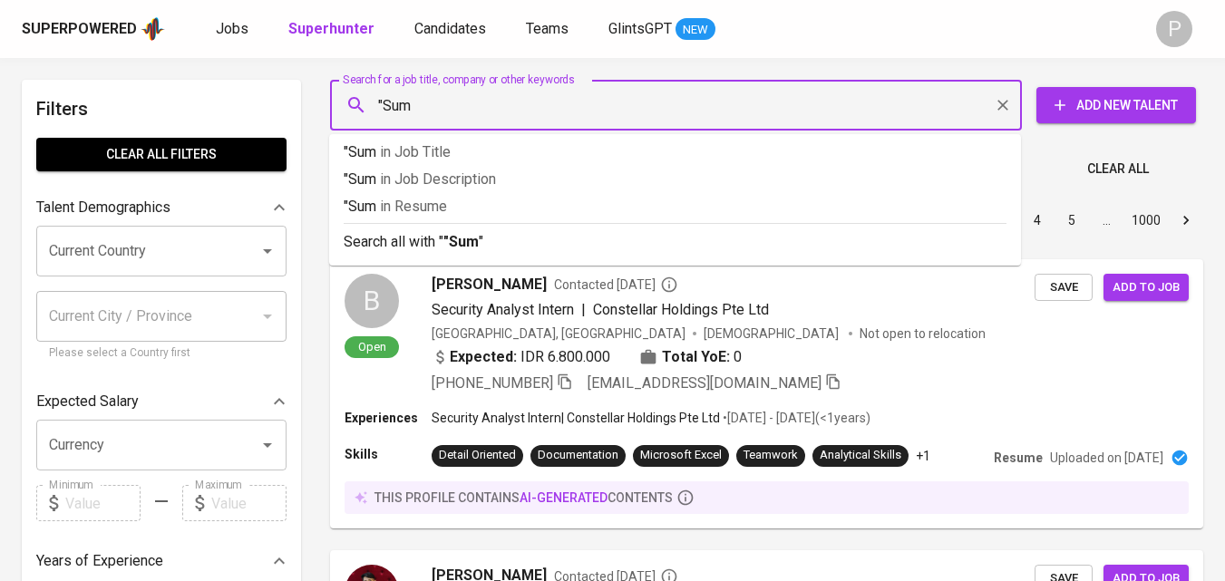
type input ""Sumb"
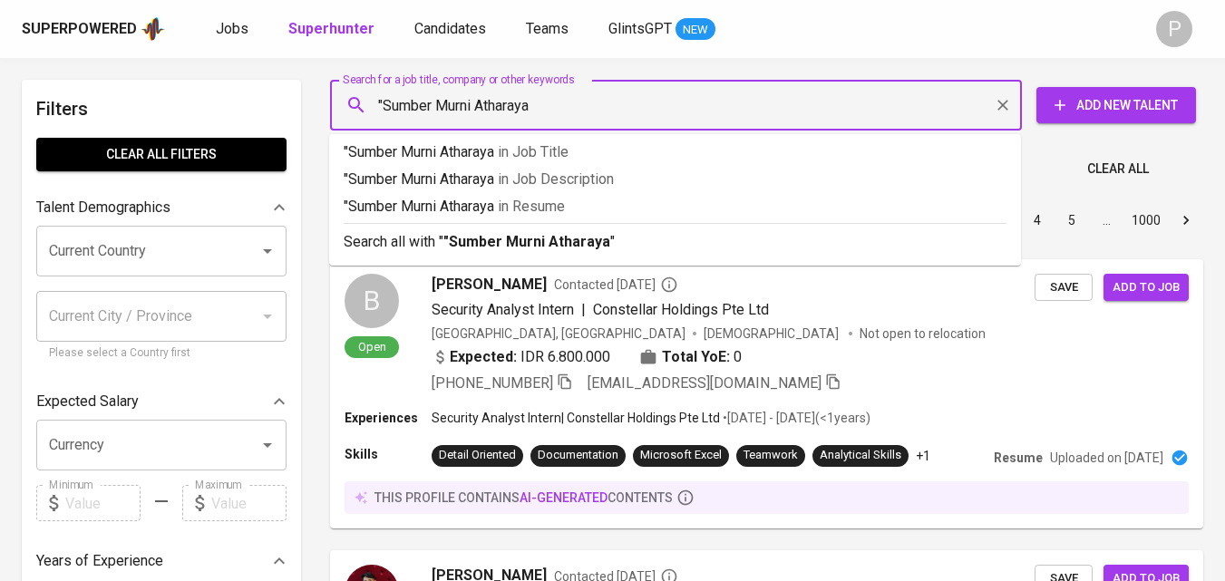
type input ""Sumber Murni Atharaya""
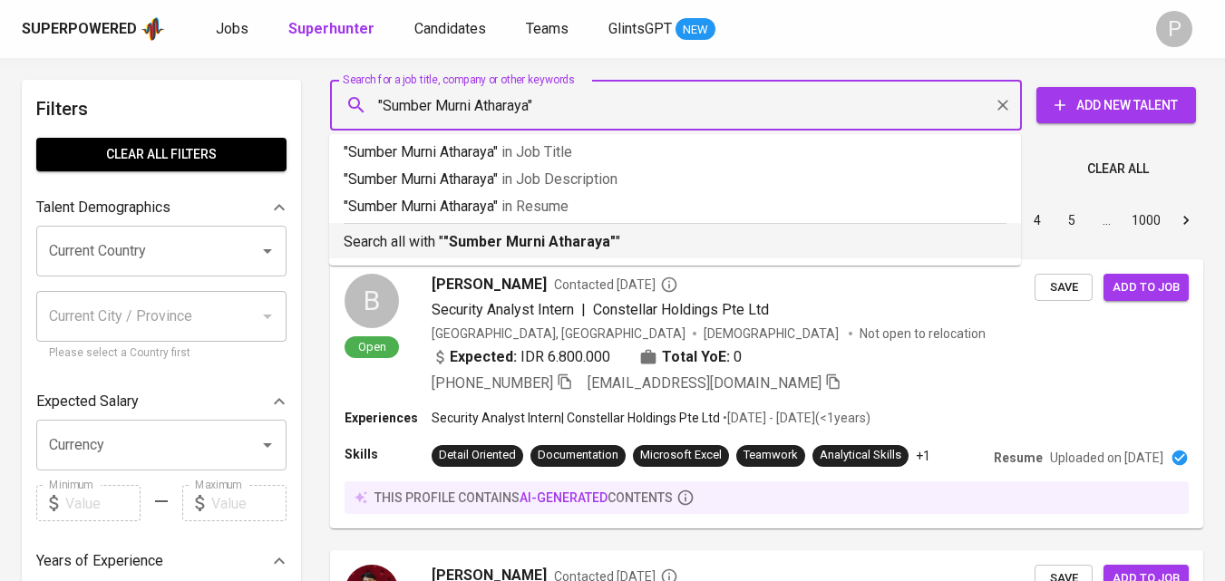
click at [576, 251] on p "Search all with " "Sumber Murni Atharaya" "" at bounding box center [675, 242] width 663 height 22
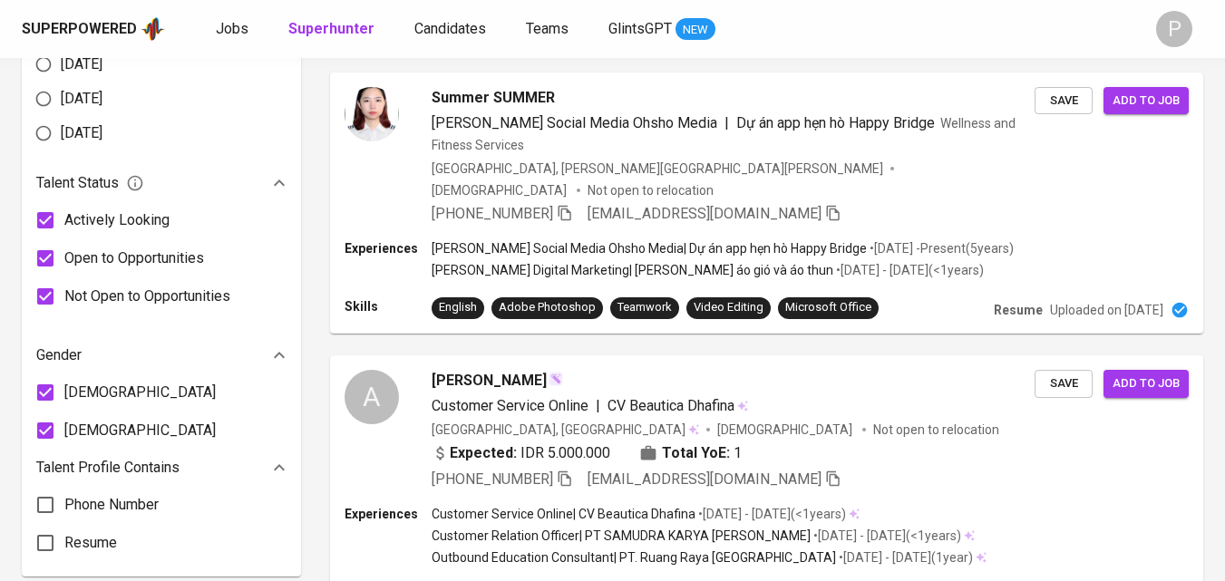
scroll to position [907, 0]
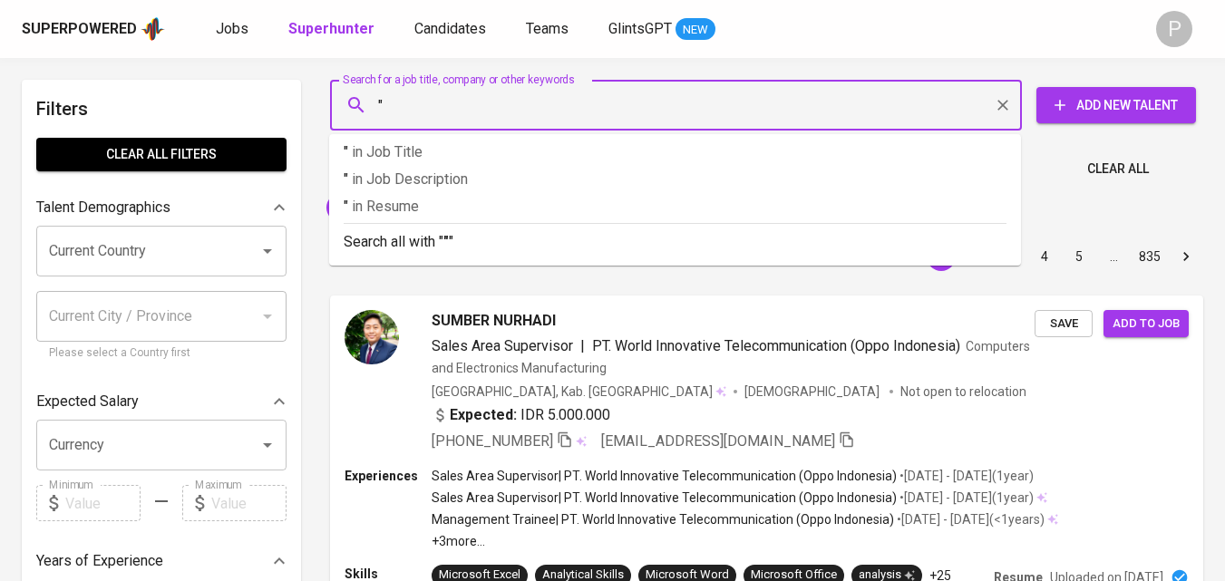
paste input "MITSUBA PT MITSUBA INDONESIA AUTOMOTIVE INDONESIA SYSTEM"
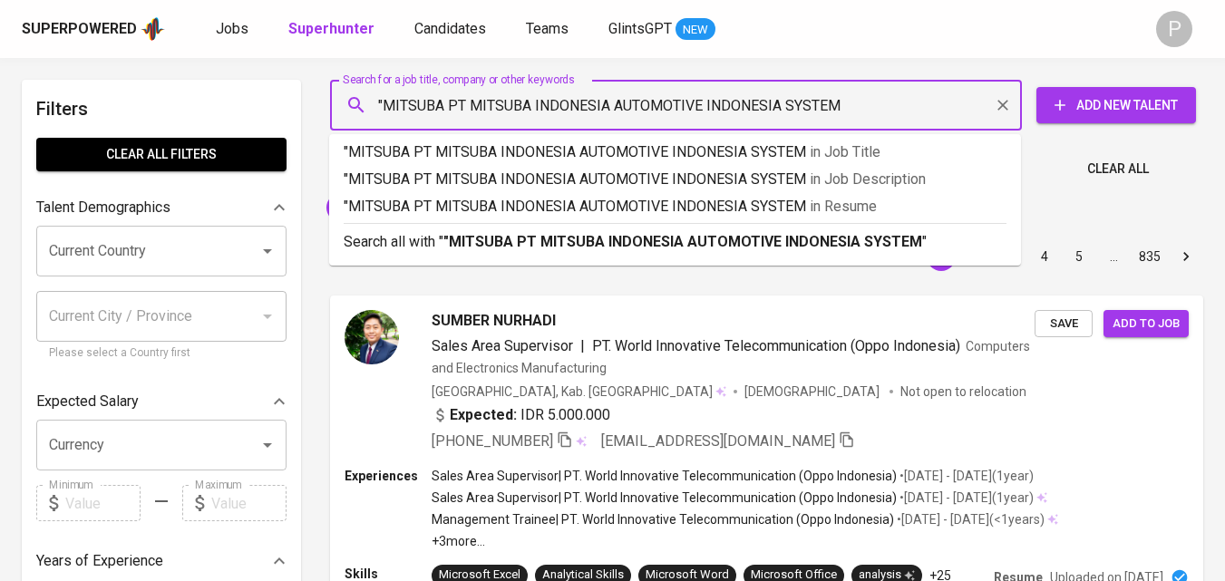
drag, startPoint x: 867, startPoint y: 102, endPoint x: 453, endPoint y: 108, distance: 414.6
click at [453, 108] on input ""MITSUBA PT MITSUBA INDONESIA AUTOMOTIVE INDONESIA SYSTEM" at bounding box center [681, 105] width 612 height 34
click at [503, 107] on input ""MITSUBA PT MITSUBA INDONESIA AUTOMOTIVE INDONESIA SYSTEM" at bounding box center [681, 105] width 612 height 34
click at [574, 108] on input ""MITSUBA PT MITSUBA INDONESIA AUTOMOTIVE INDONESIA SYSTEM" at bounding box center [681, 105] width 612 height 34
drag, startPoint x: 866, startPoint y: 106, endPoint x: 615, endPoint y: 104, distance: 251.3
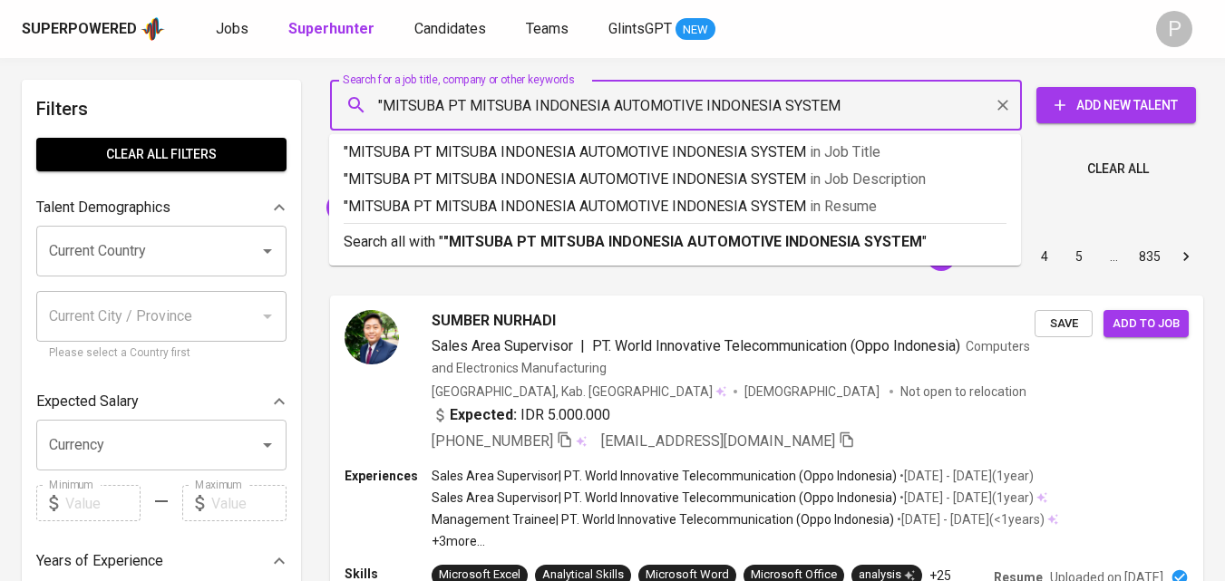
click at [615, 104] on input ""MITSUBA PT MITSUBA INDONESIA AUTOMOTIVE INDONESIA SYSTEM" at bounding box center [681, 105] width 612 height 34
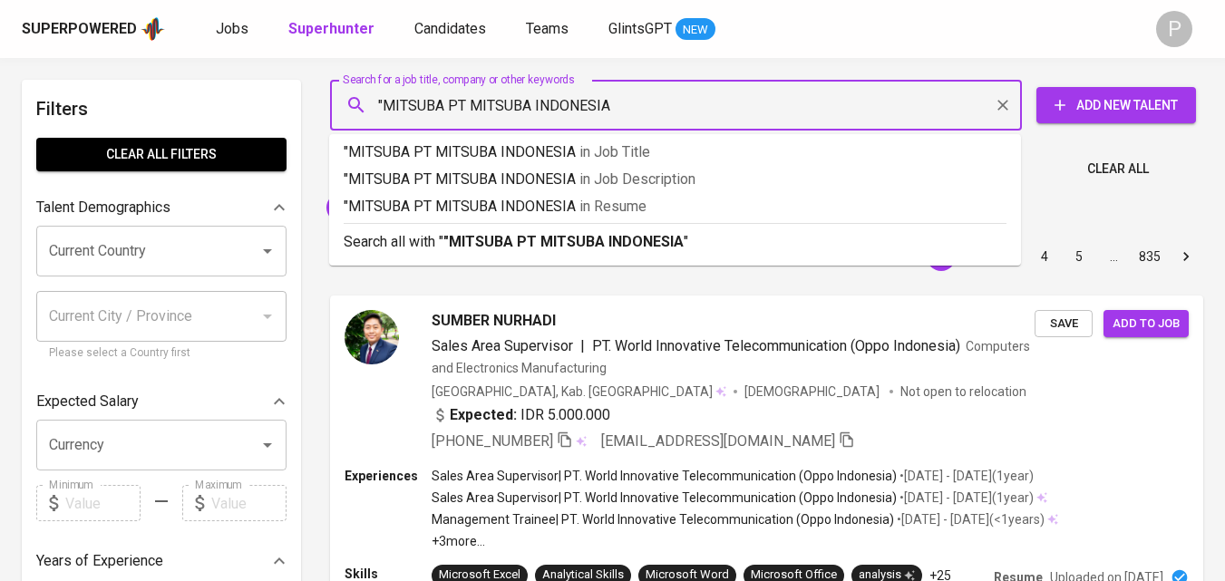
drag, startPoint x: 446, startPoint y: 108, endPoint x: 386, endPoint y: 102, distance: 60.2
click at [386, 102] on input ""MITSUBA PT MITSUBA INDONESIA" at bounding box center [681, 105] width 612 height 34
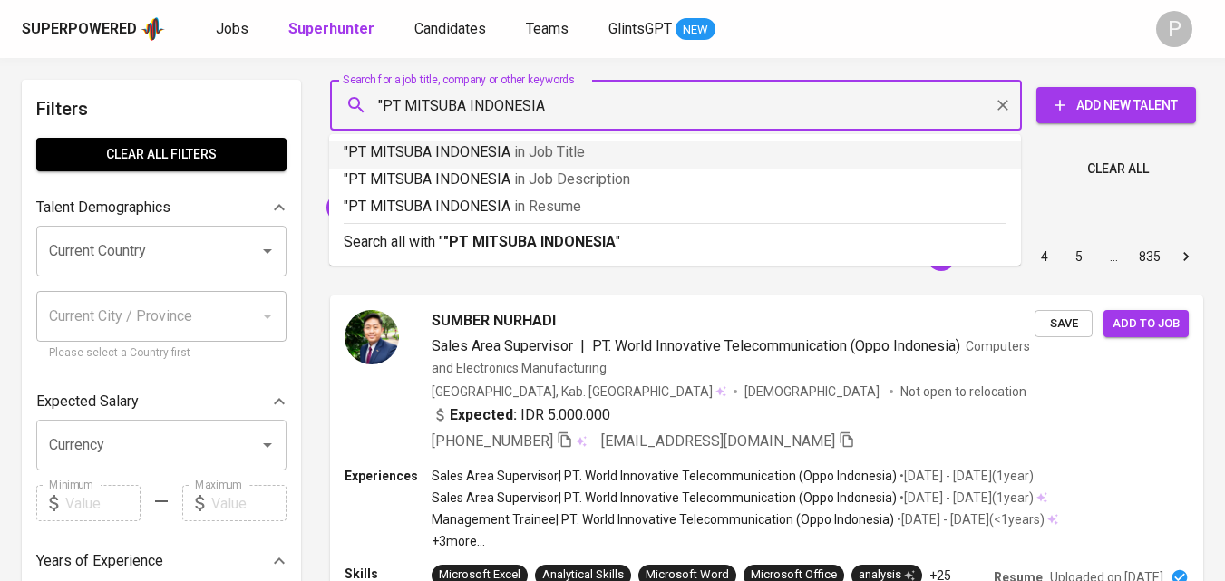
click at [565, 93] on input ""PT MITSUBA INDONESIA" at bounding box center [681, 105] width 612 height 34
type input ""PT MITSUBA INDONESIA""
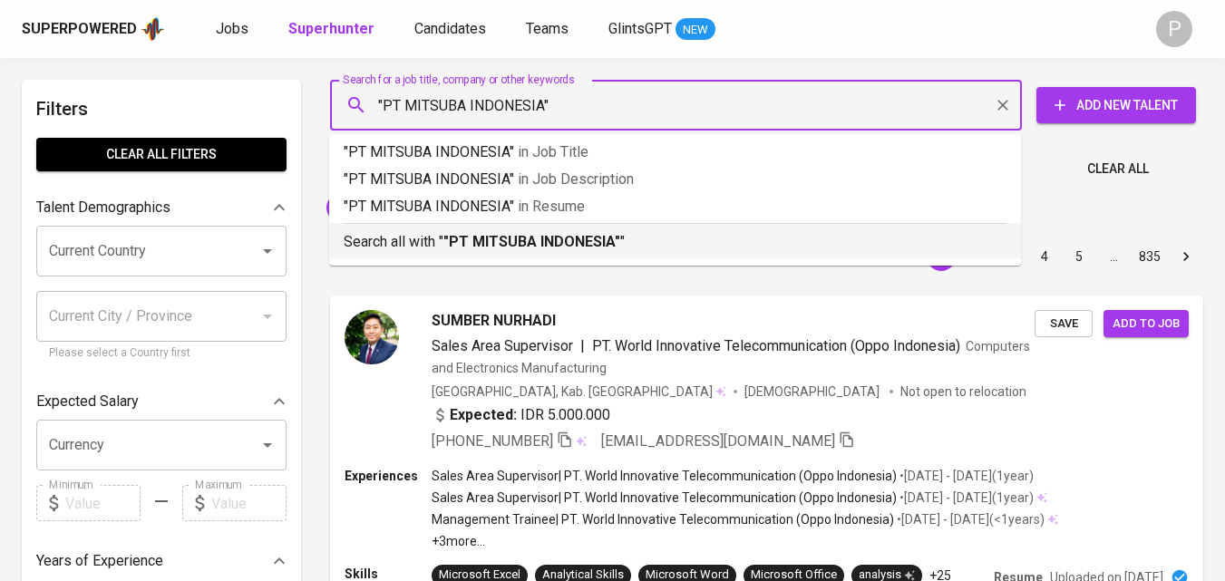
click at [541, 249] on b ""PT MITSUBA INDONESIA"" at bounding box center [532, 241] width 177 height 17
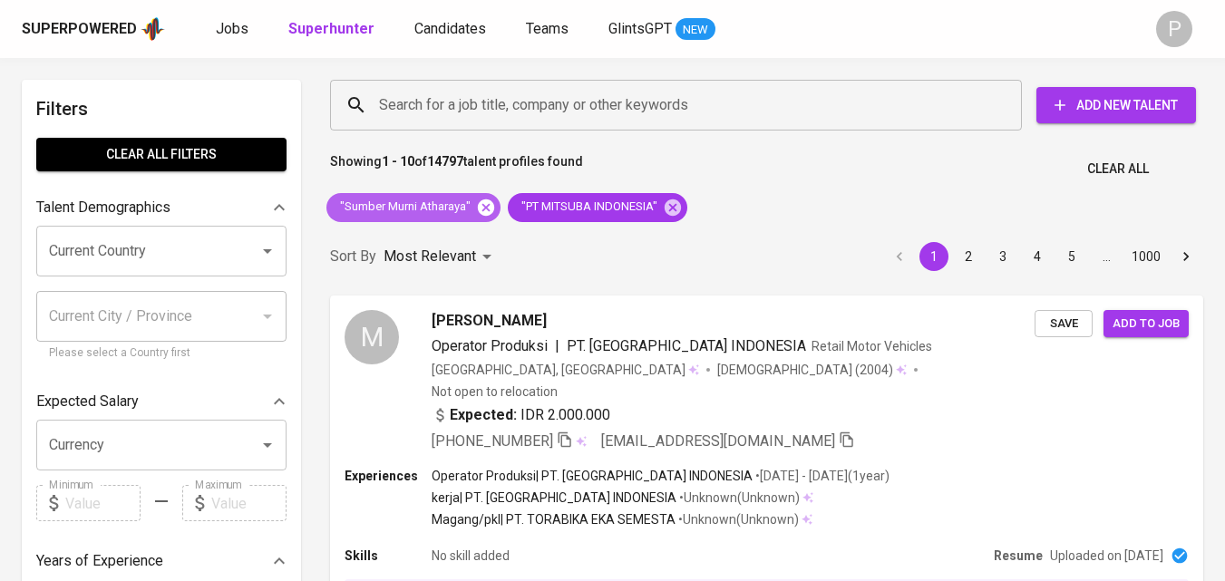
click at [486, 210] on icon at bounding box center [486, 207] width 16 height 16
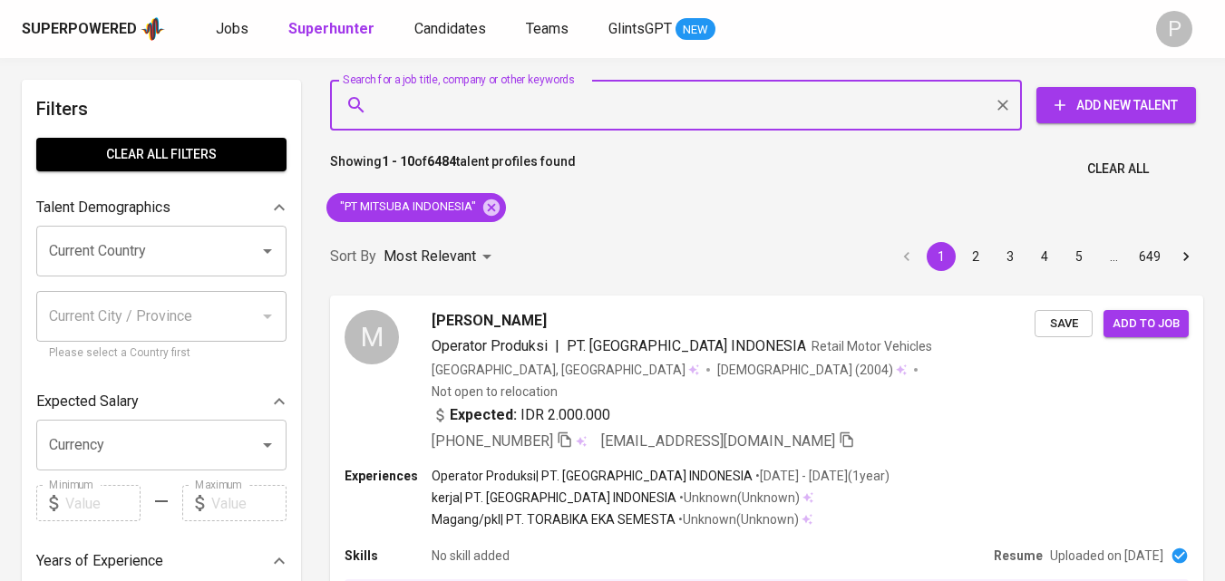
click at [608, 103] on input "Search for a job title, company or other keywords" at bounding box center [681, 105] width 612 height 34
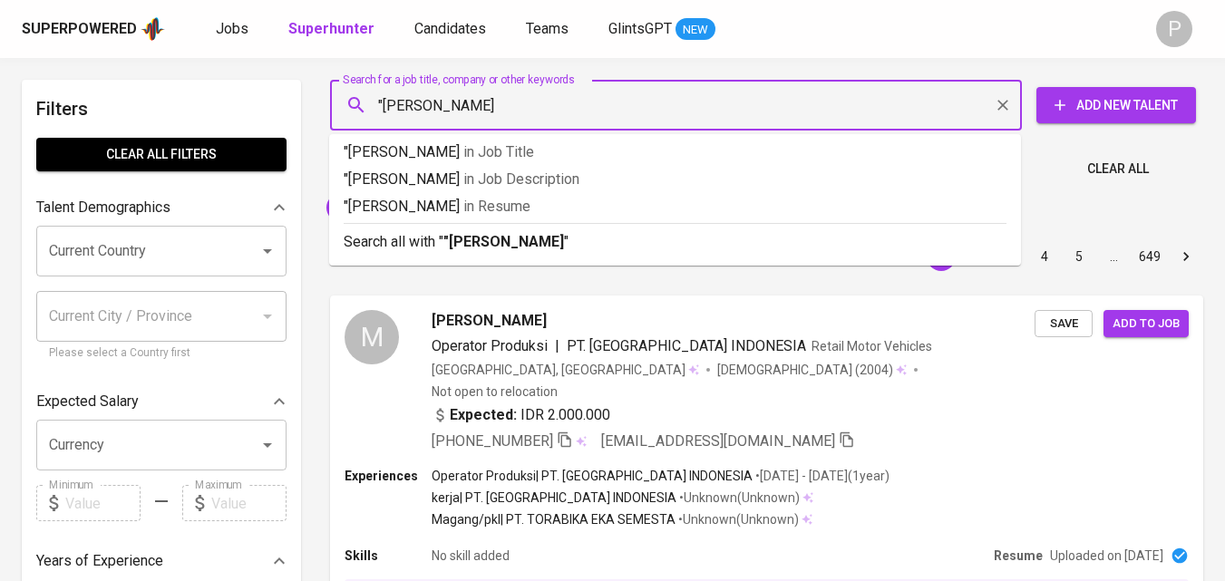
type input ""[PERSON_NAME]""
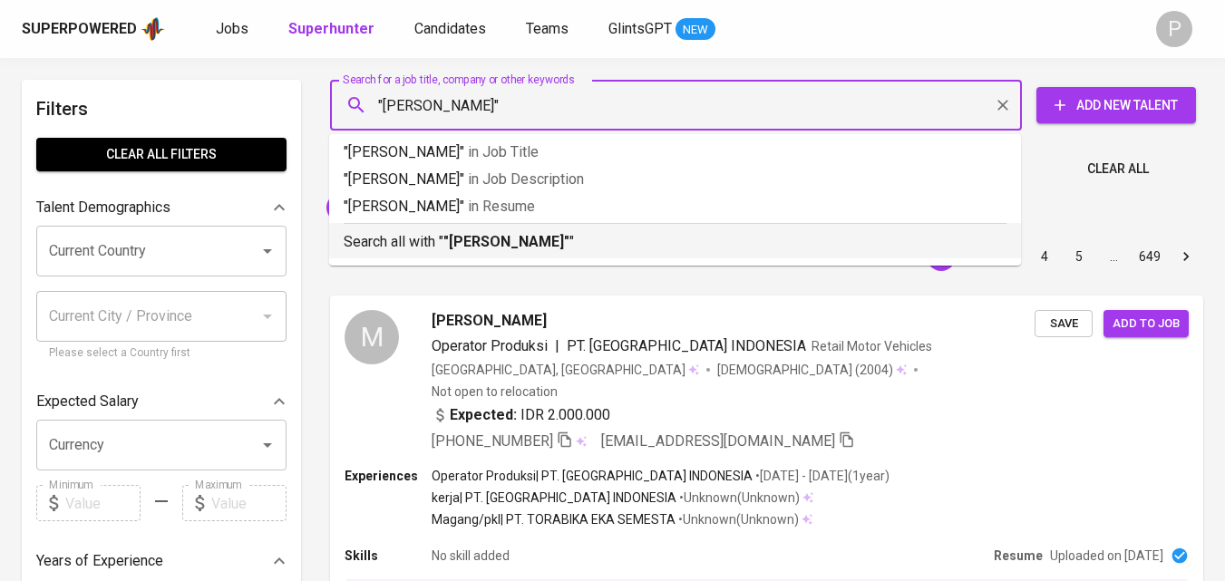
click at [607, 248] on p "Search all with " "[PERSON_NAME]" "" at bounding box center [675, 242] width 663 height 22
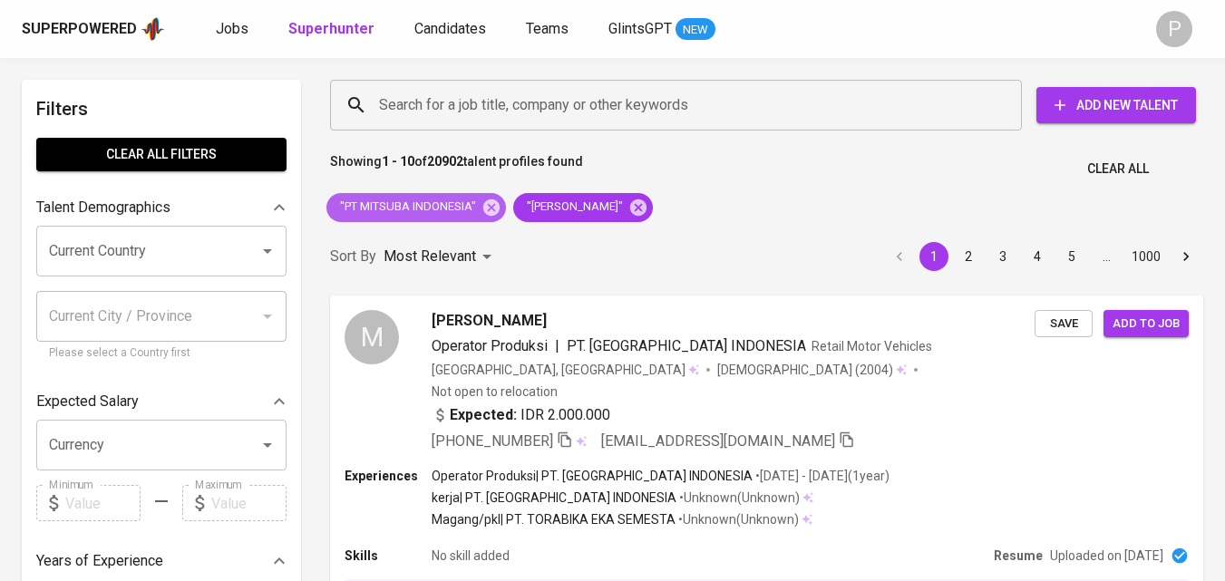
click at [492, 202] on icon at bounding box center [491, 207] width 16 height 16
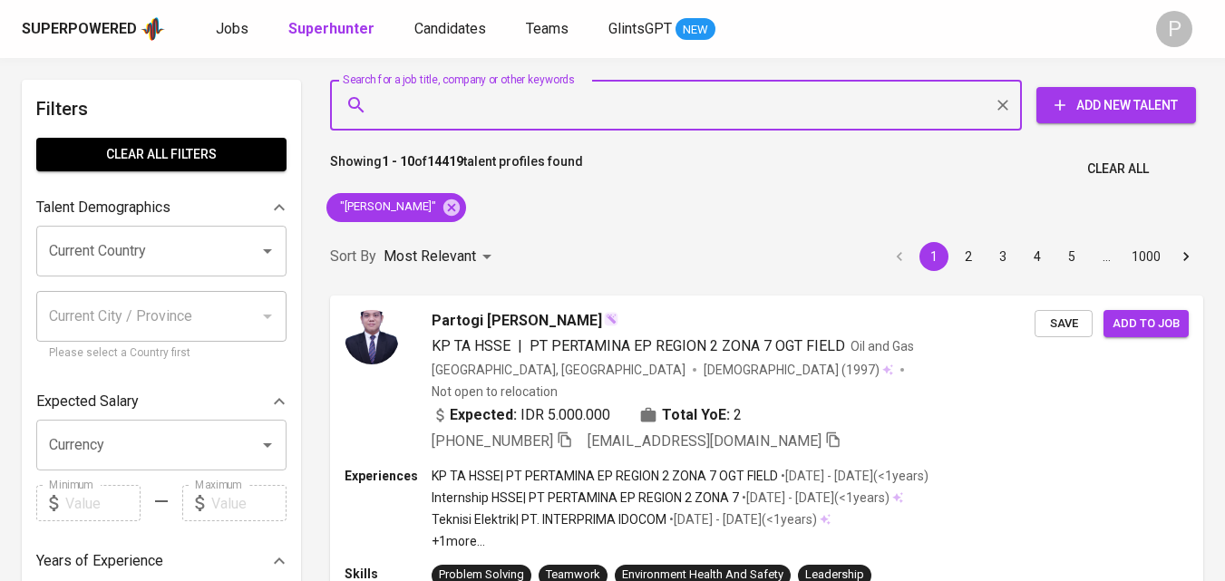
click at [630, 116] on input "Search for a job title, company or other keywords" at bounding box center [681, 105] width 612 height 34
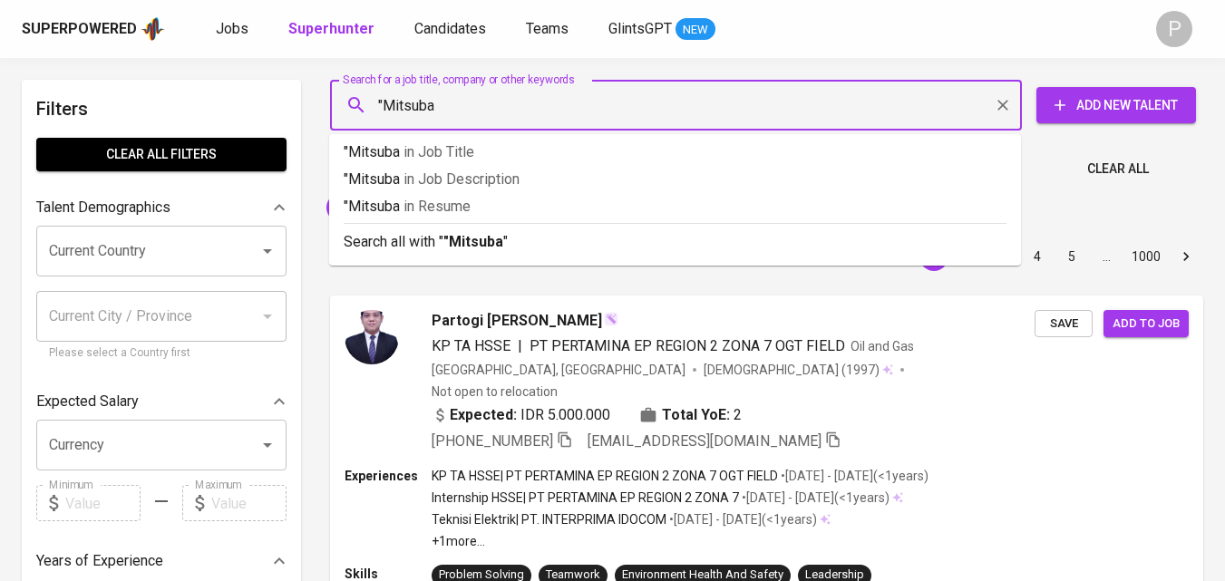
type input ""Mitsuba""
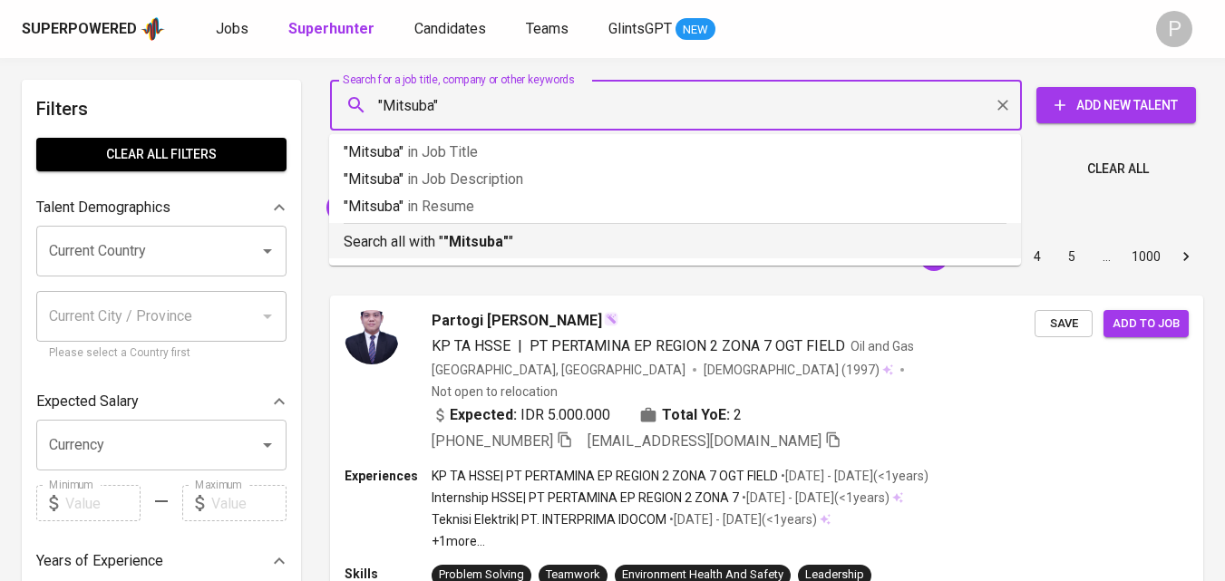
drag, startPoint x: 445, startPoint y: 242, endPoint x: 353, endPoint y: 238, distance: 92.6
click at [444, 242] on p "Search all with " "Mitsuba" "" at bounding box center [675, 242] width 663 height 22
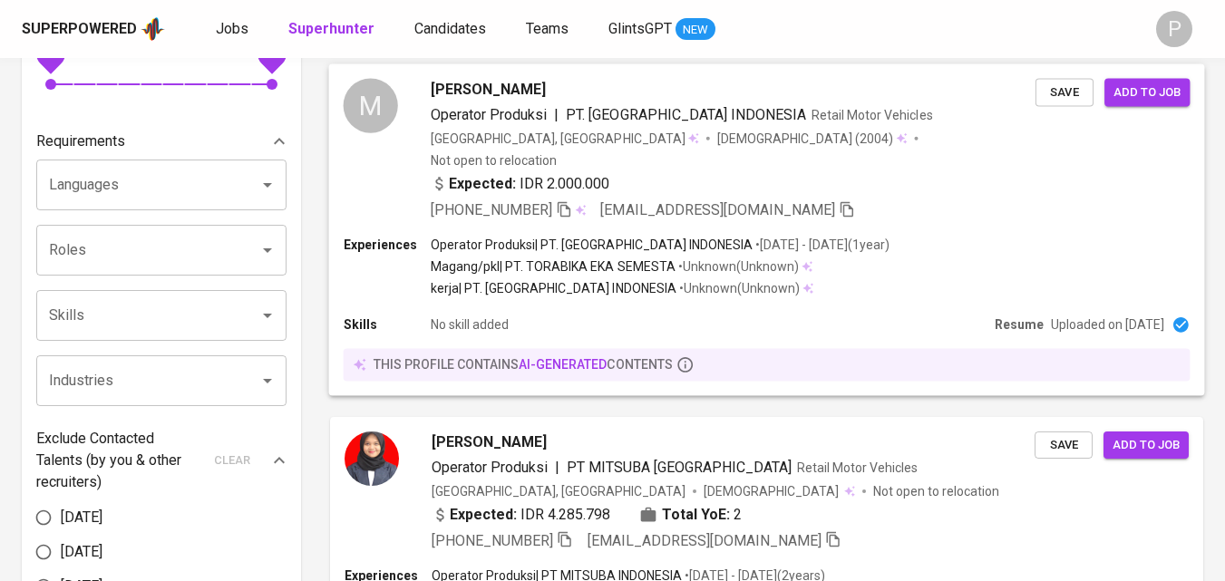
scroll to position [726, 0]
